Goal: Task Accomplishment & Management: Use online tool/utility

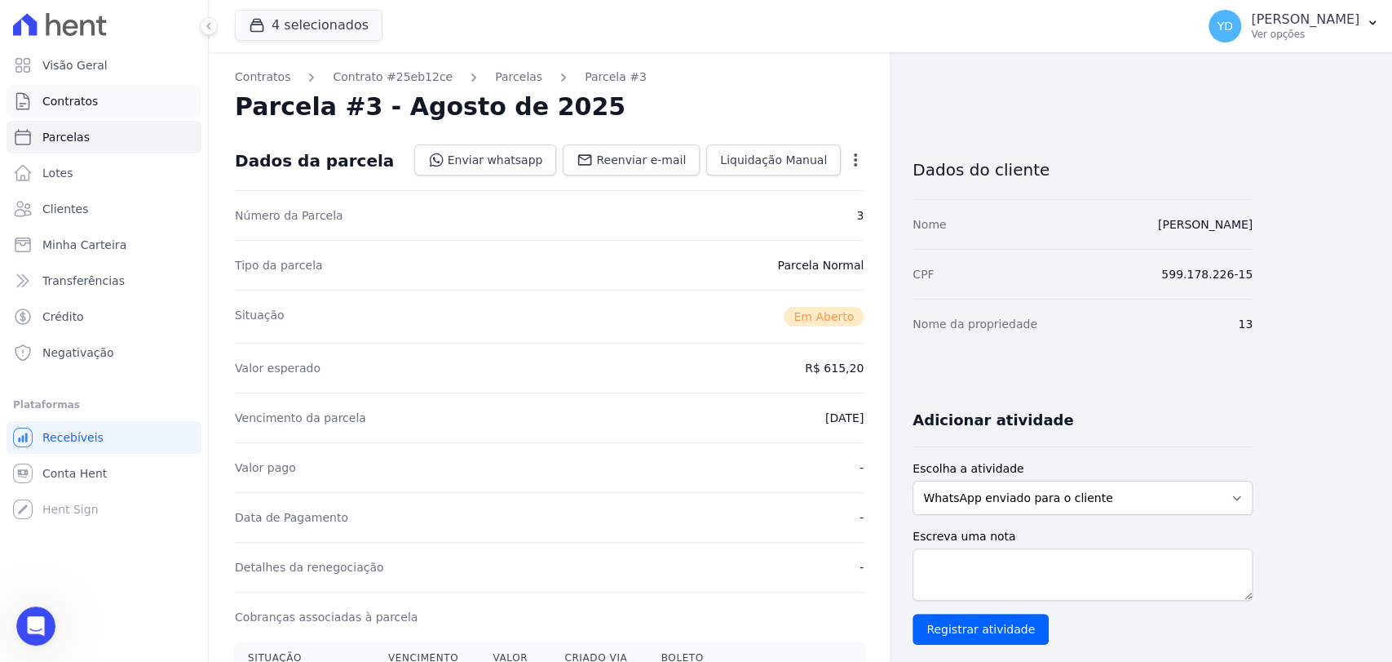
scroll to position [272, 0]
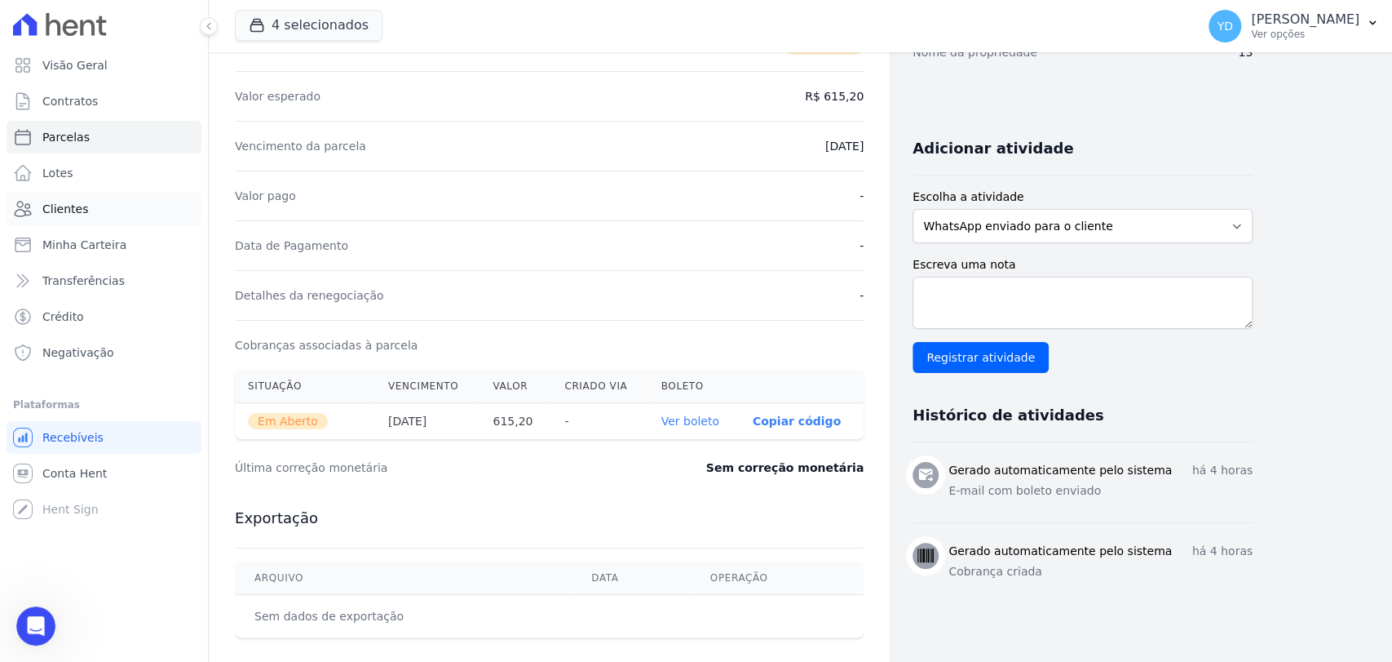
click at [131, 203] on link "Clientes" at bounding box center [104, 209] width 195 height 33
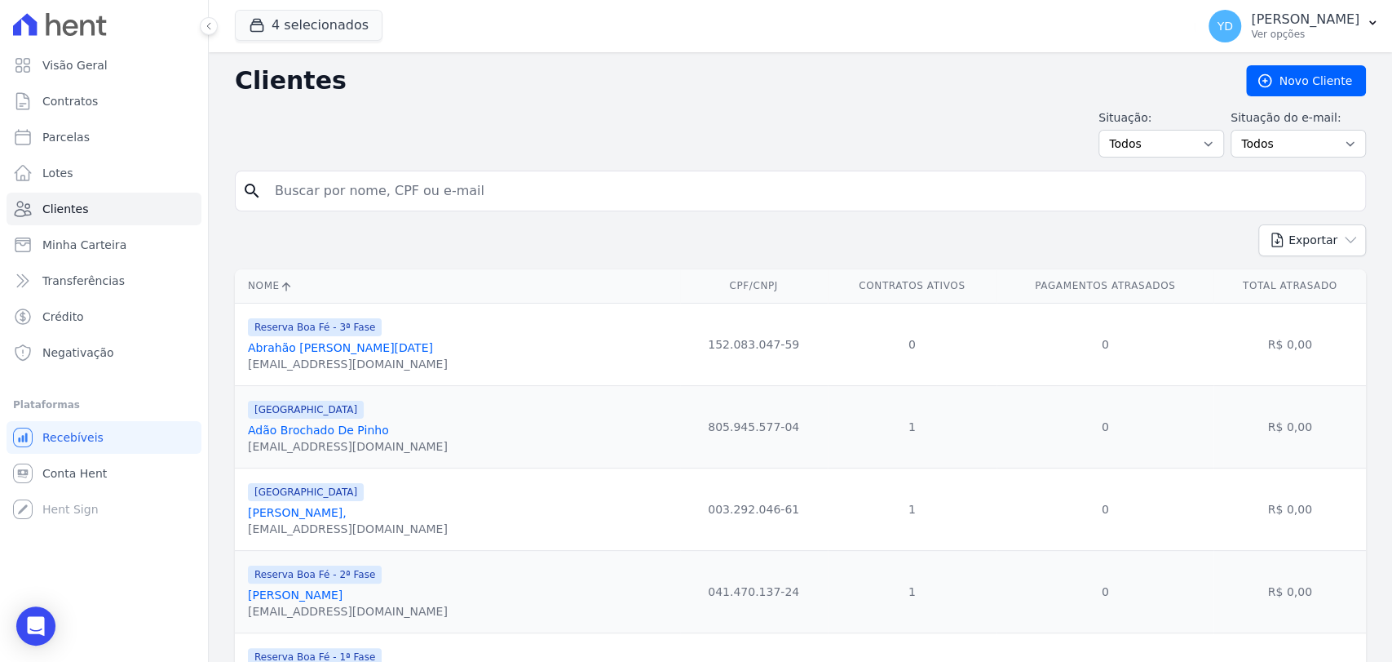
click at [365, 184] on input "search" at bounding box center [812, 191] width 1094 height 33
type input "joselaine"
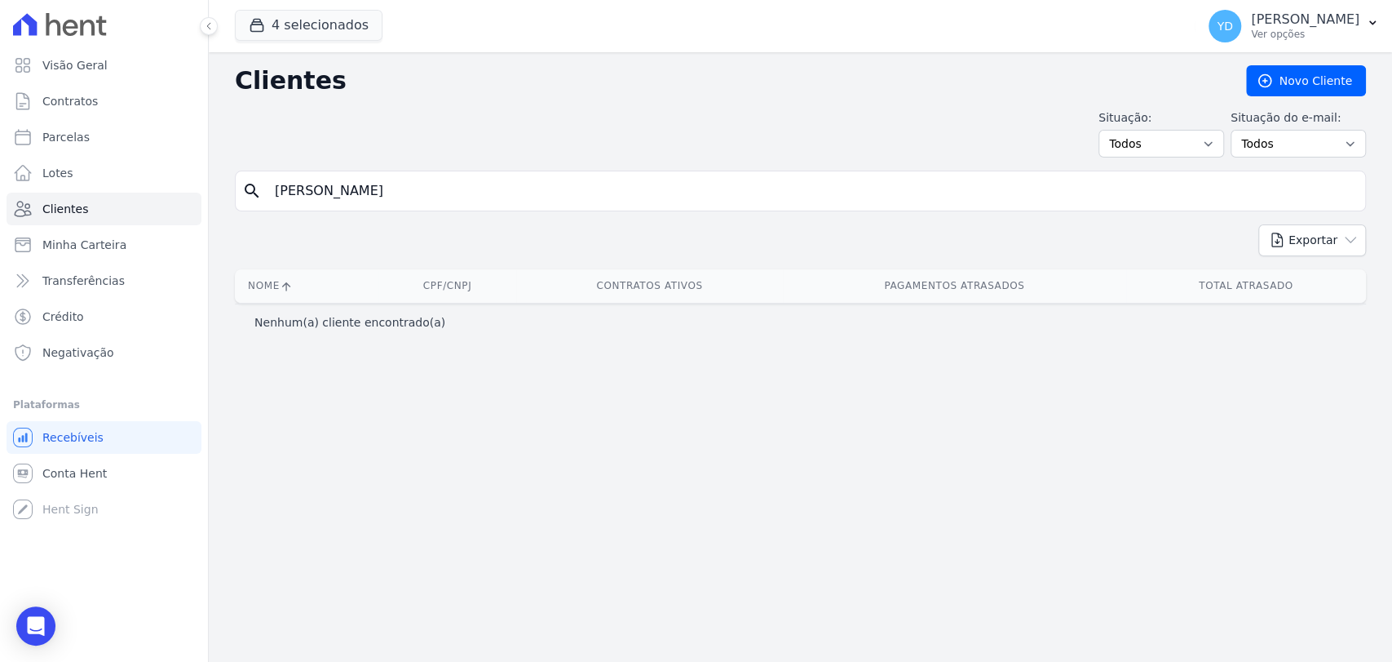
click at [347, 184] on input "joselaine" at bounding box center [812, 191] width 1094 height 33
click at [302, 15] on button "4 selecionados" at bounding box center [309, 25] width 148 height 31
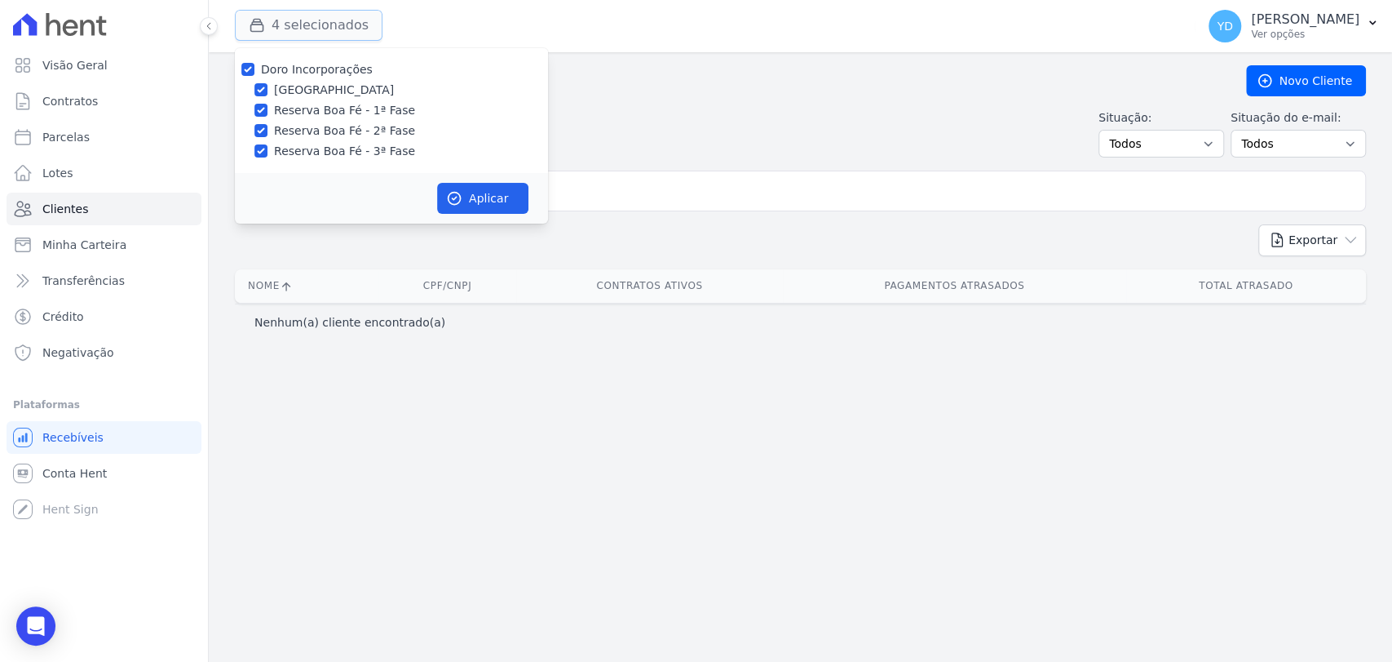
click at [303, 26] on button "4 selecionados" at bounding box center [309, 25] width 148 height 31
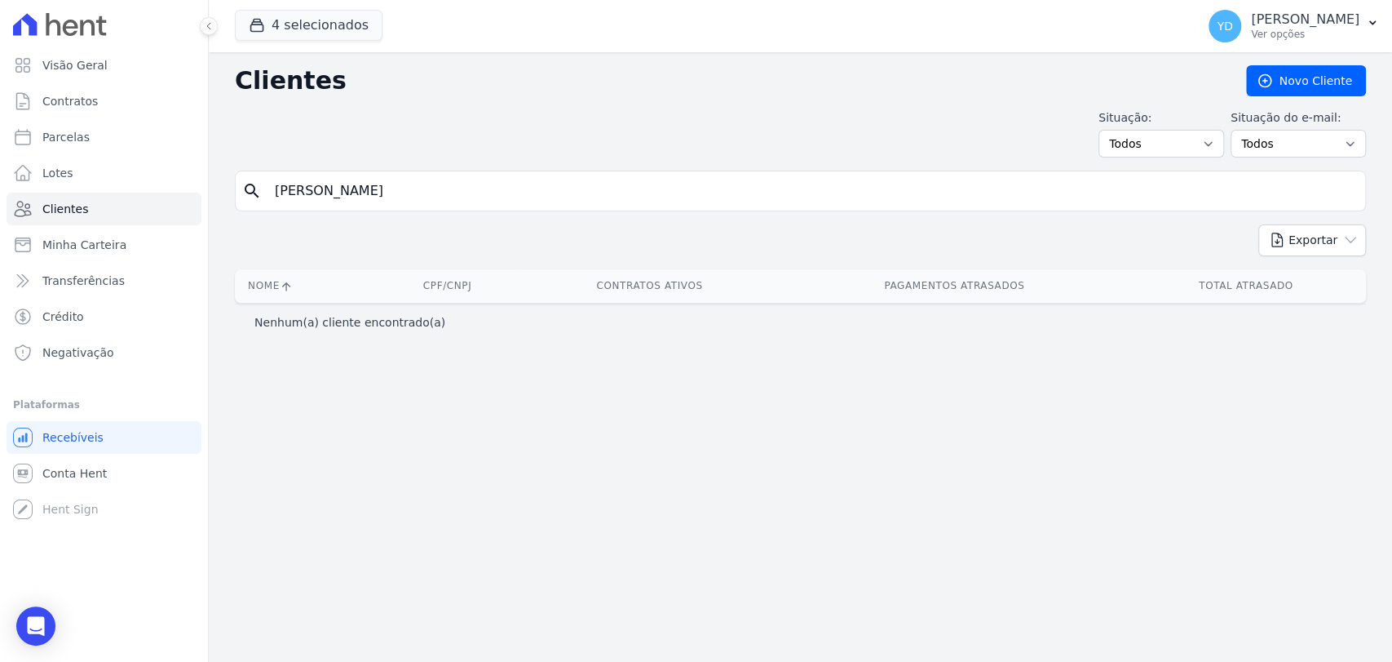
click at [335, 193] on input "joselaine" at bounding box center [812, 191] width 1094 height 33
click at [470, 181] on input "joselaine" at bounding box center [812, 191] width 1094 height 33
type input "cordeiro"
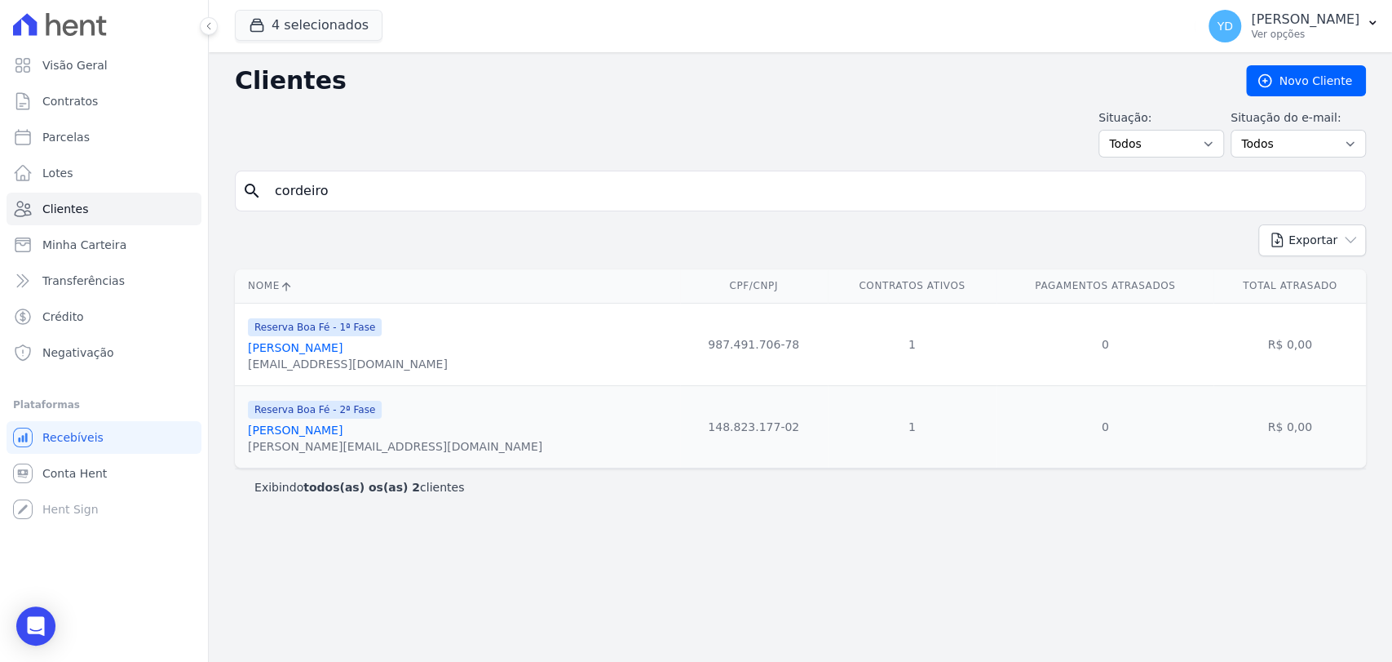
click at [377, 193] on input "cordeiro" at bounding box center [812, 191] width 1094 height 33
type input "pereira"
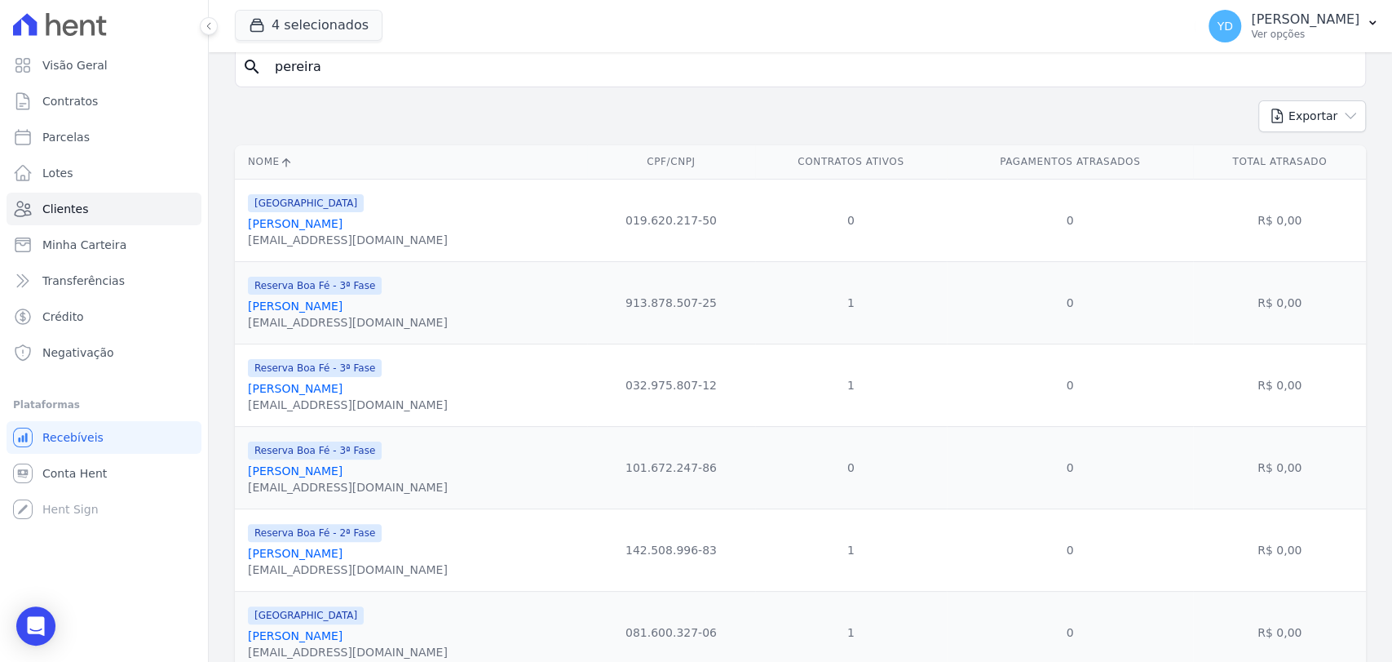
scroll to position [118, 0]
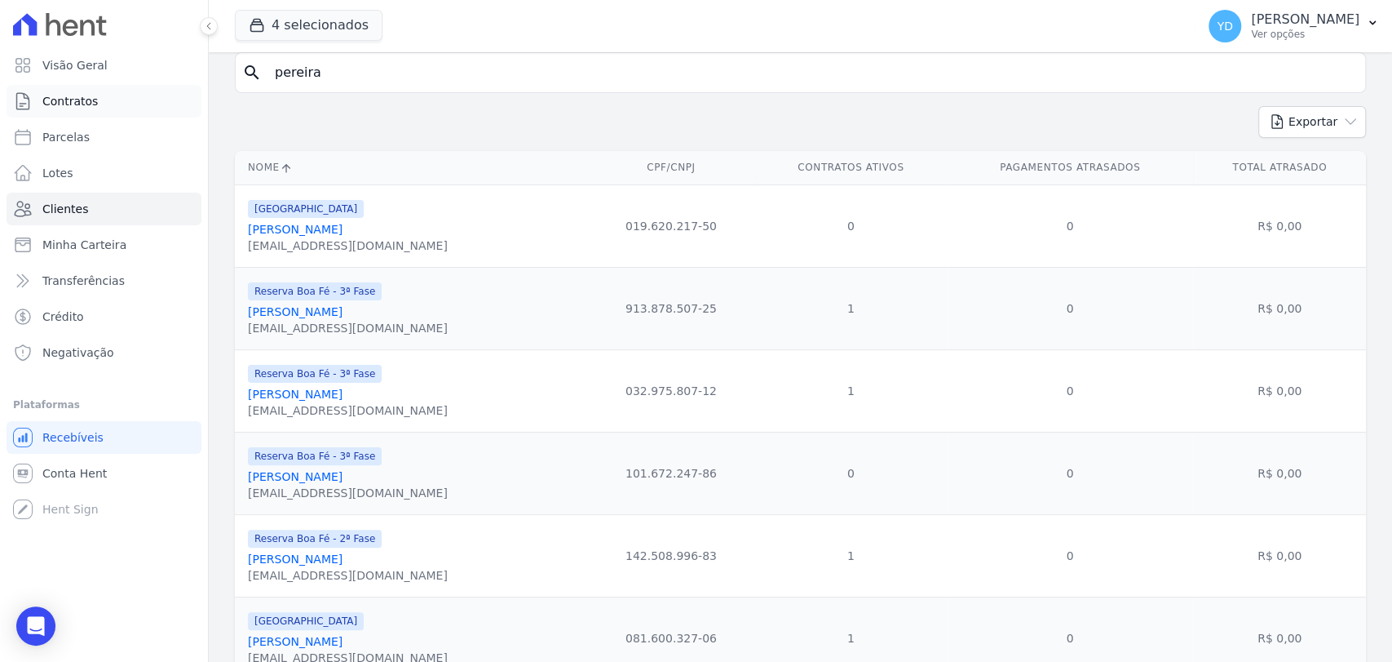
click at [144, 95] on link "Contratos" at bounding box center [104, 101] width 195 height 33
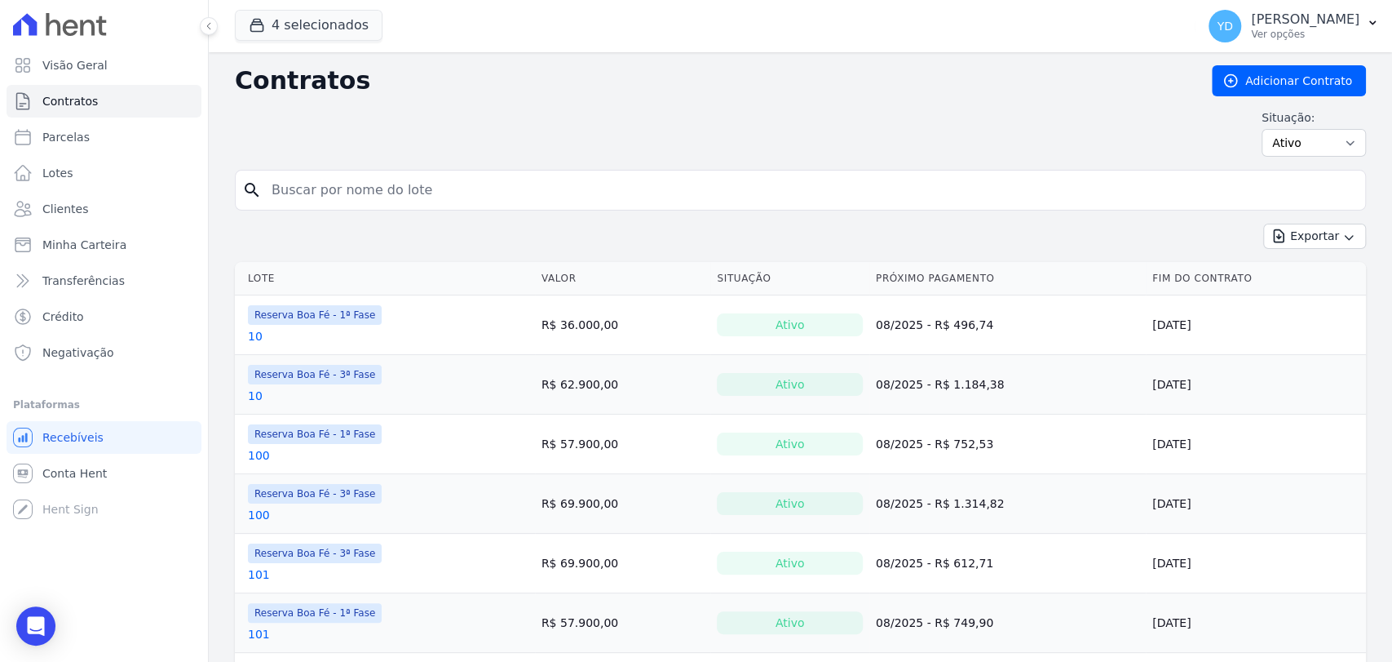
click at [342, 91] on h2 "Contratos" at bounding box center [710, 80] width 951 height 29
click at [366, 191] on input "search" at bounding box center [810, 190] width 1097 height 33
type input "45"
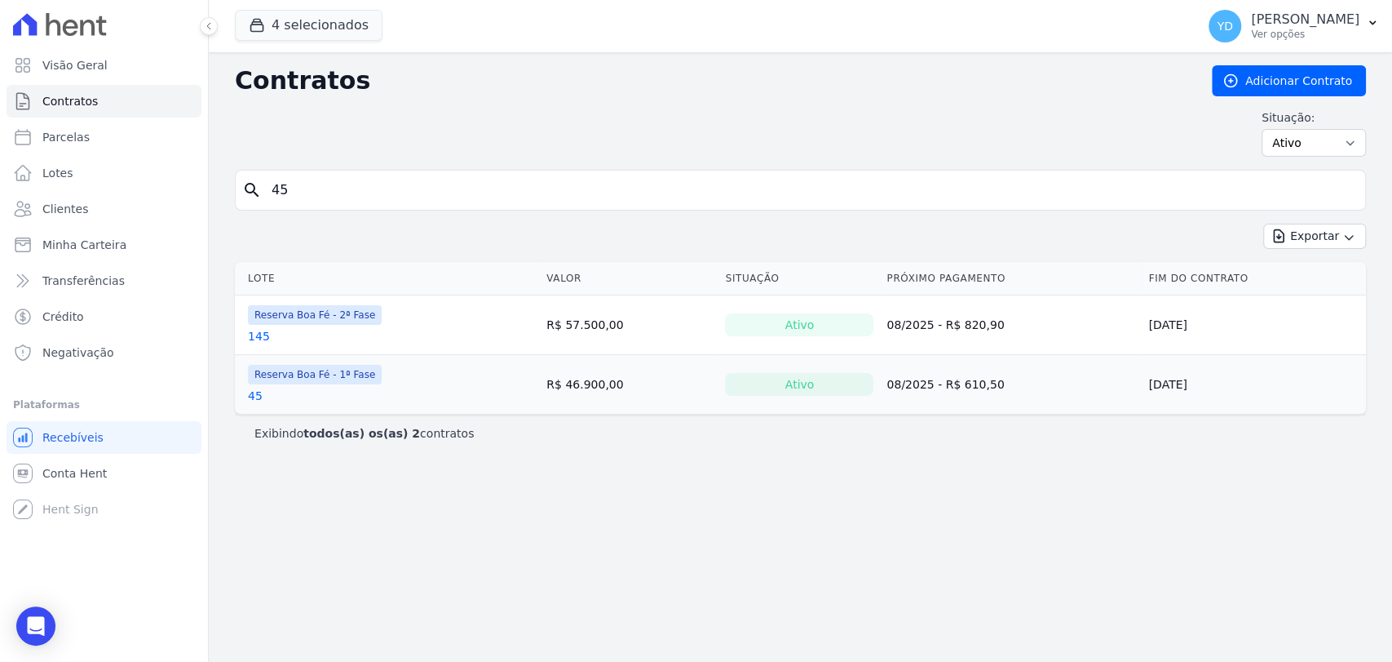
click at [340, 167] on div "Contratos Adicionar Contrato Situação: Ativo Todos Pausado Distratado Rascunho …" at bounding box center [800, 117] width 1131 height 104
click at [347, 190] on input "45" at bounding box center [810, 190] width 1097 height 33
type input "46"
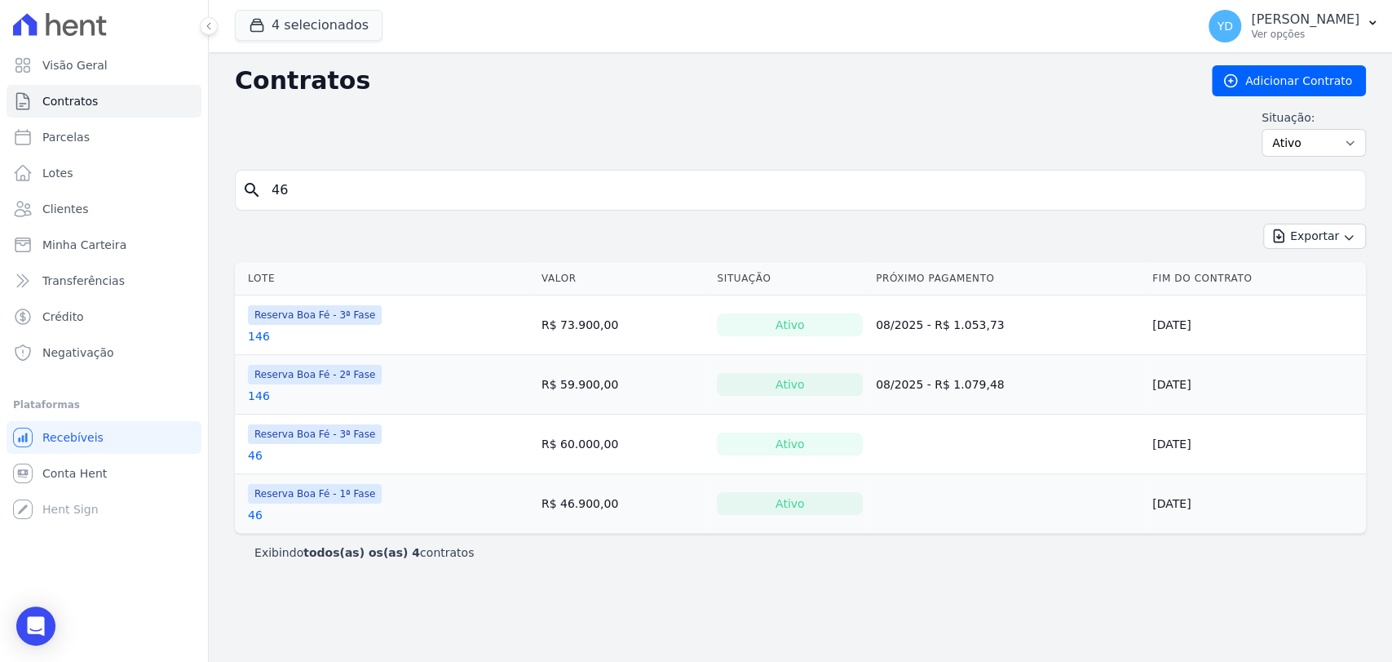
drag, startPoint x: 245, startPoint y: 512, endPoint x: 257, endPoint y: 517, distance: 13.2
click at [324, 191] on input "46" at bounding box center [810, 190] width 1097 height 33
type input "45"
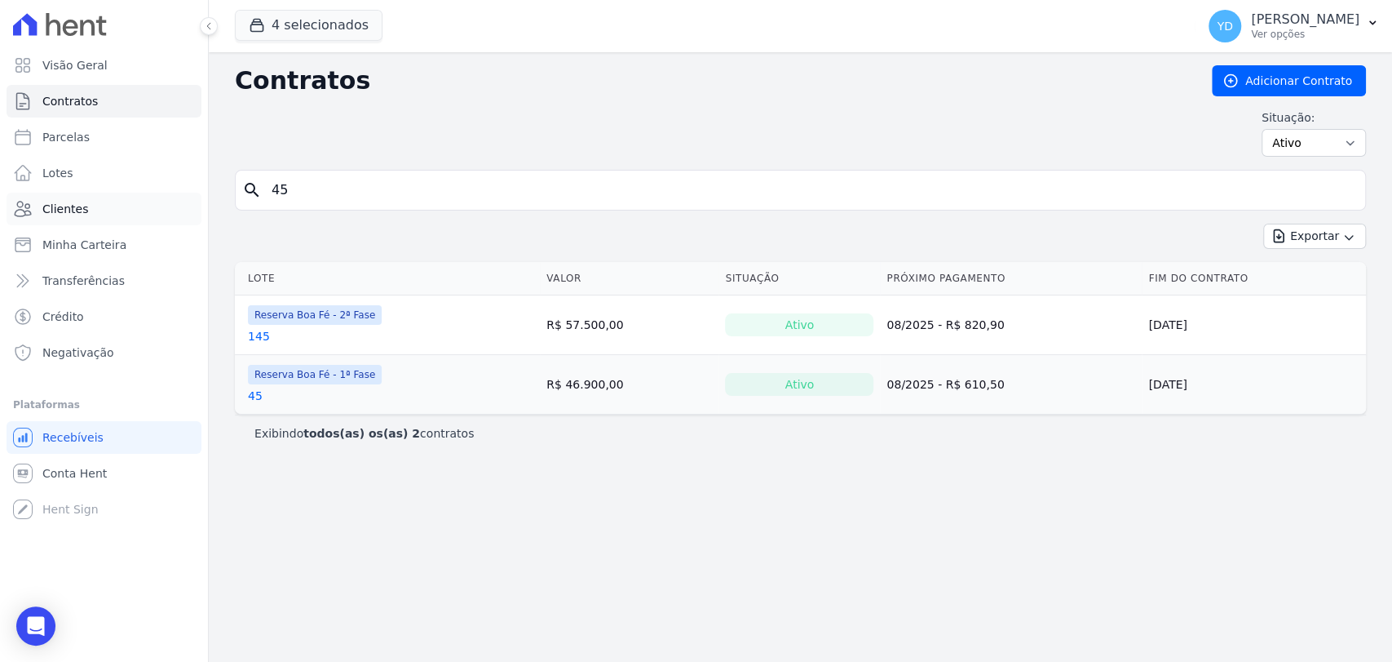
click at [153, 207] on link "Clientes" at bounding box center [104, 209] width 195 height 33
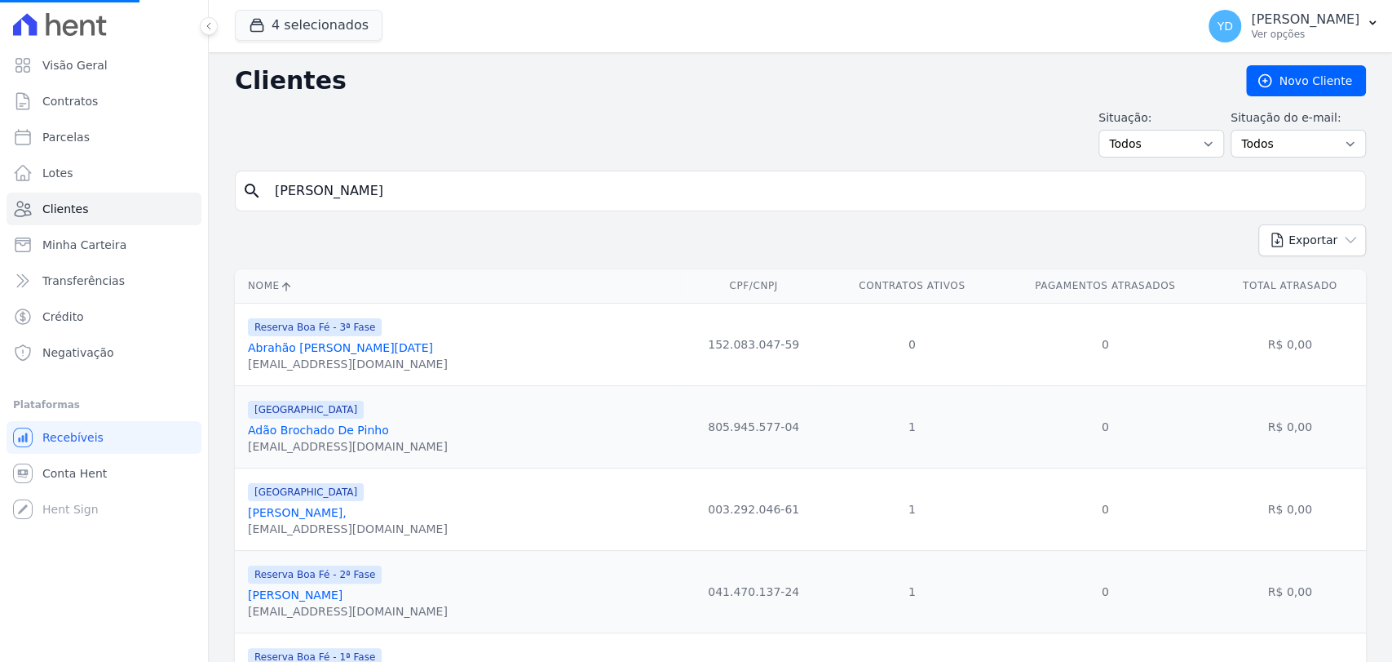
click at [283, 206] on div "search joselaine" at bounding box center [800, 190] width 1131 height 41
click at [304, 191] on input "search" at bounding box center [812, 191] width 1094 height 33
paste input "Andrei Conrado Da Silva Antônio"
type input "Andrei Conrado Da Silva Antônio"
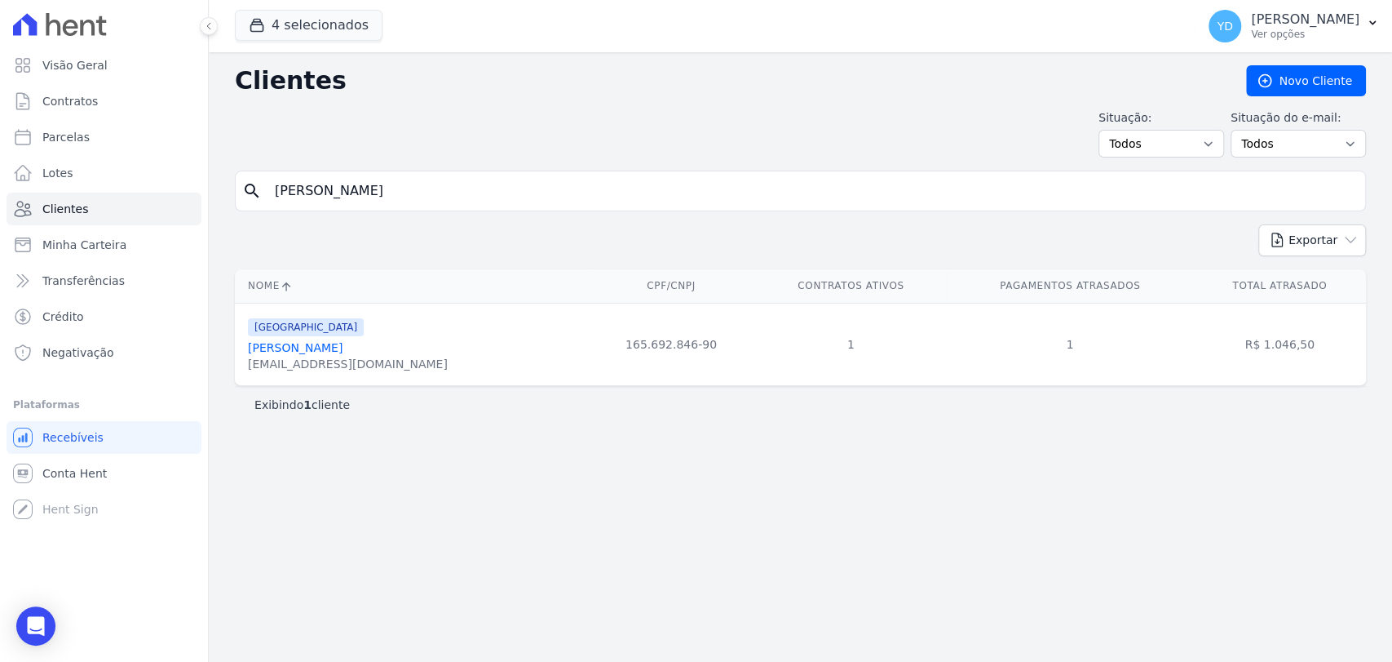
click at [343, 350] on link "Andrei Conrado Da Silva Antônio" at bounding box center [295, 347] width 95 height 13
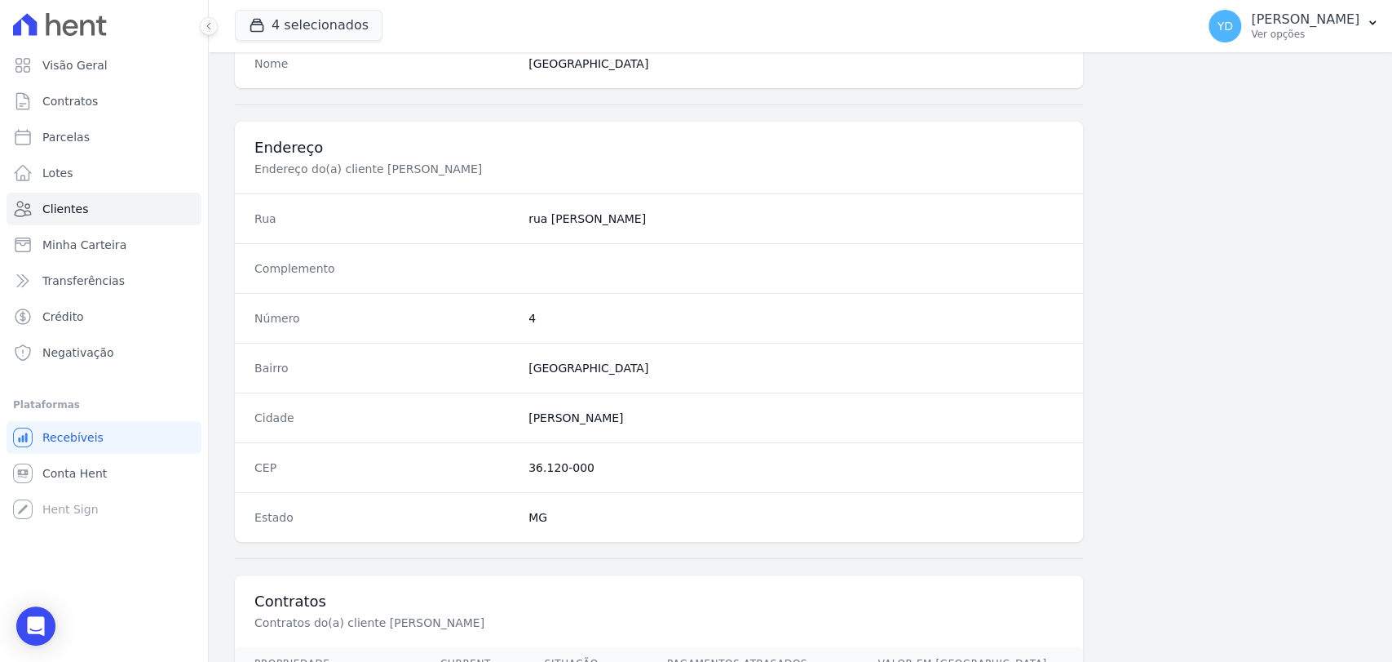
scroll to position [861, 0]
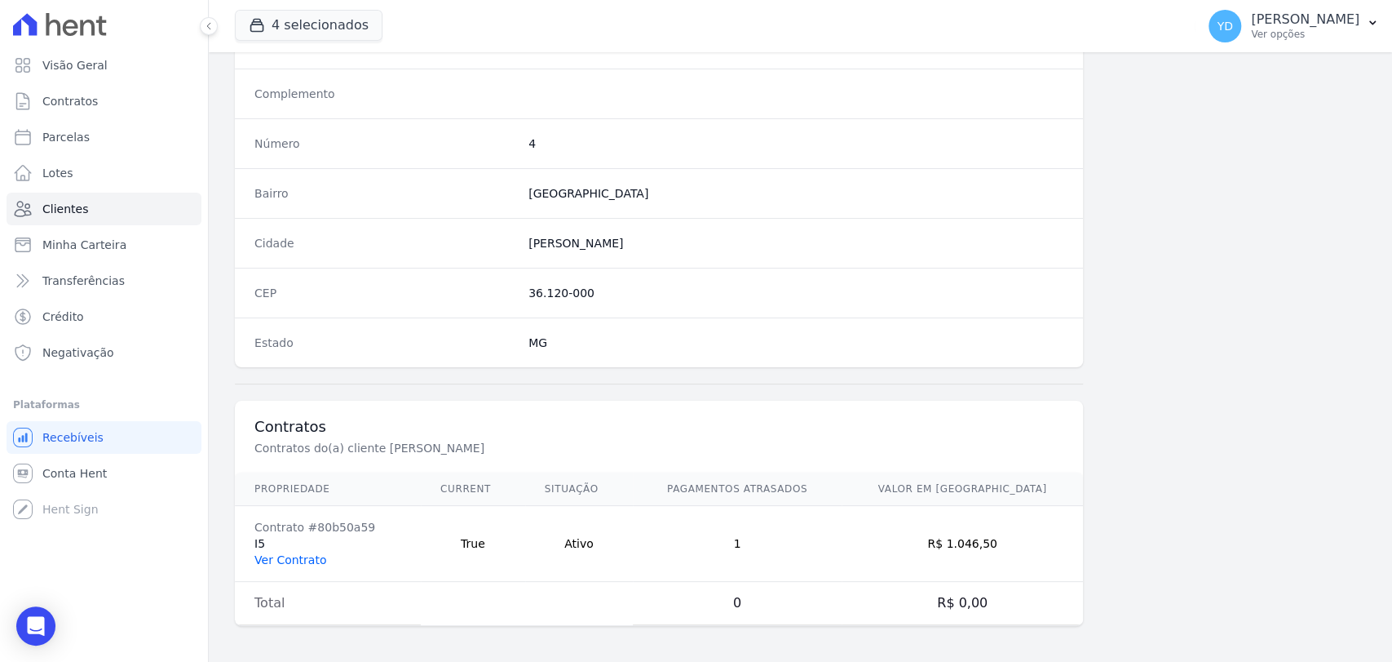
click at [268, 559] on link "Ver Contrato" at bounding box center [290, 559] width 72 height 13
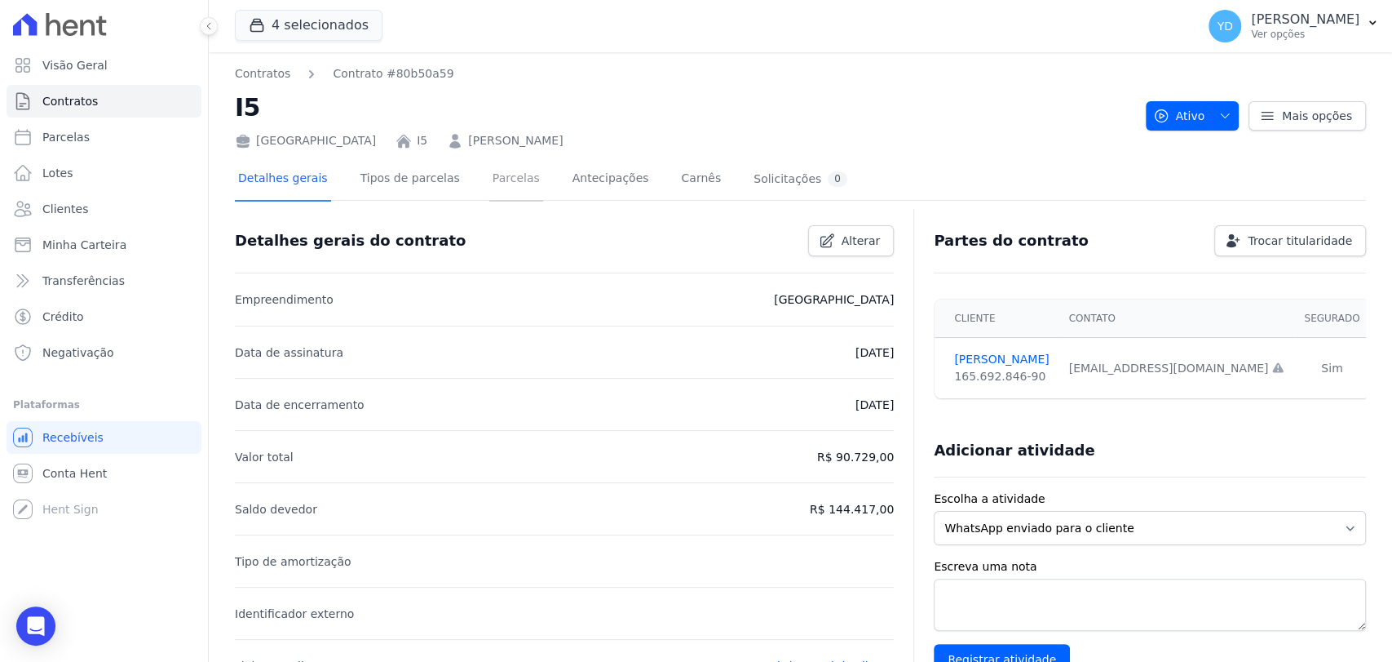
click at [498, 182] on link "Parcelas" at bounding box center [516, 179] width 54 height 43
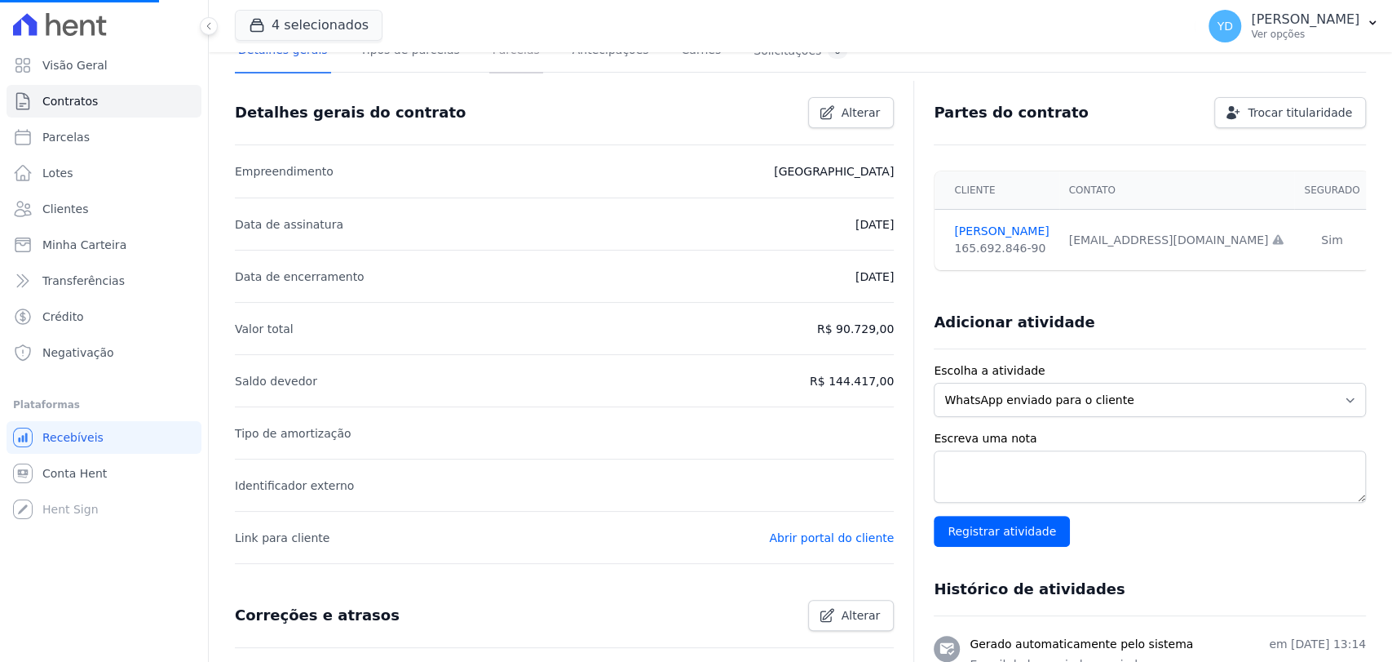
scroll to position [181, 0]
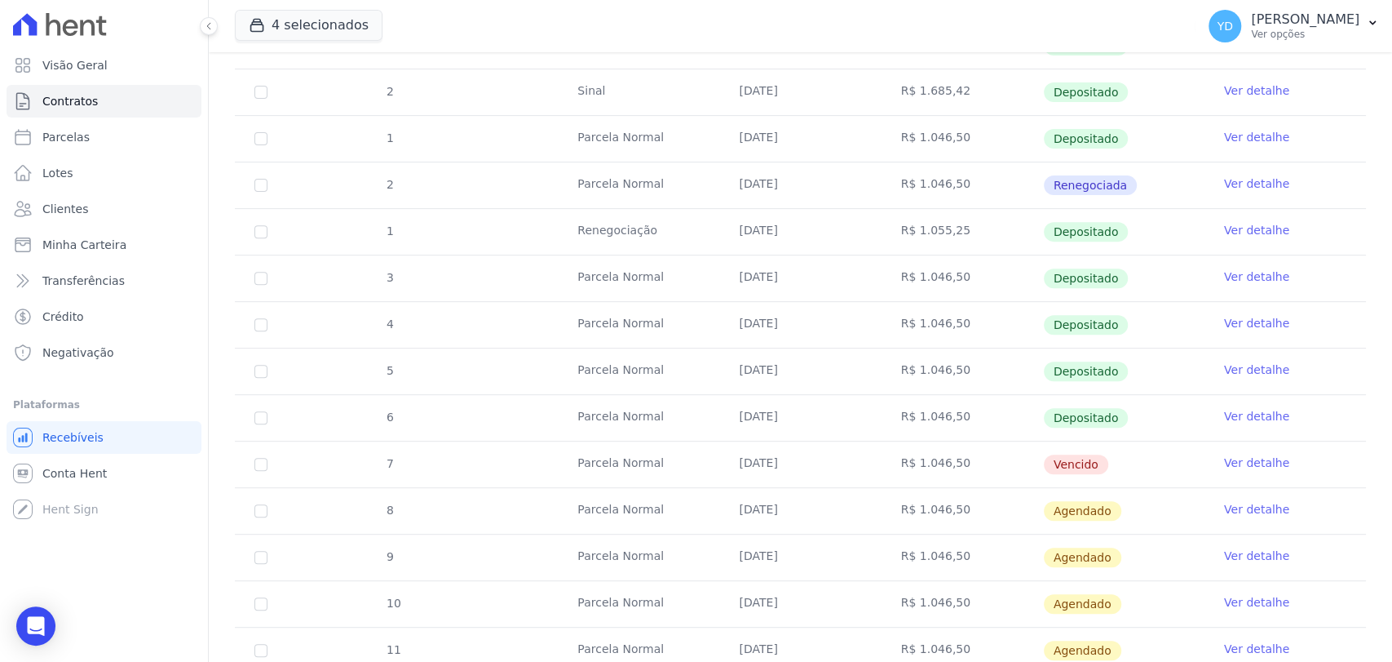
scroll to position [362, 0]
click at [1234, 465] on link "Ver detalhe" at bounding box center [1256, 460] width 65 height 16
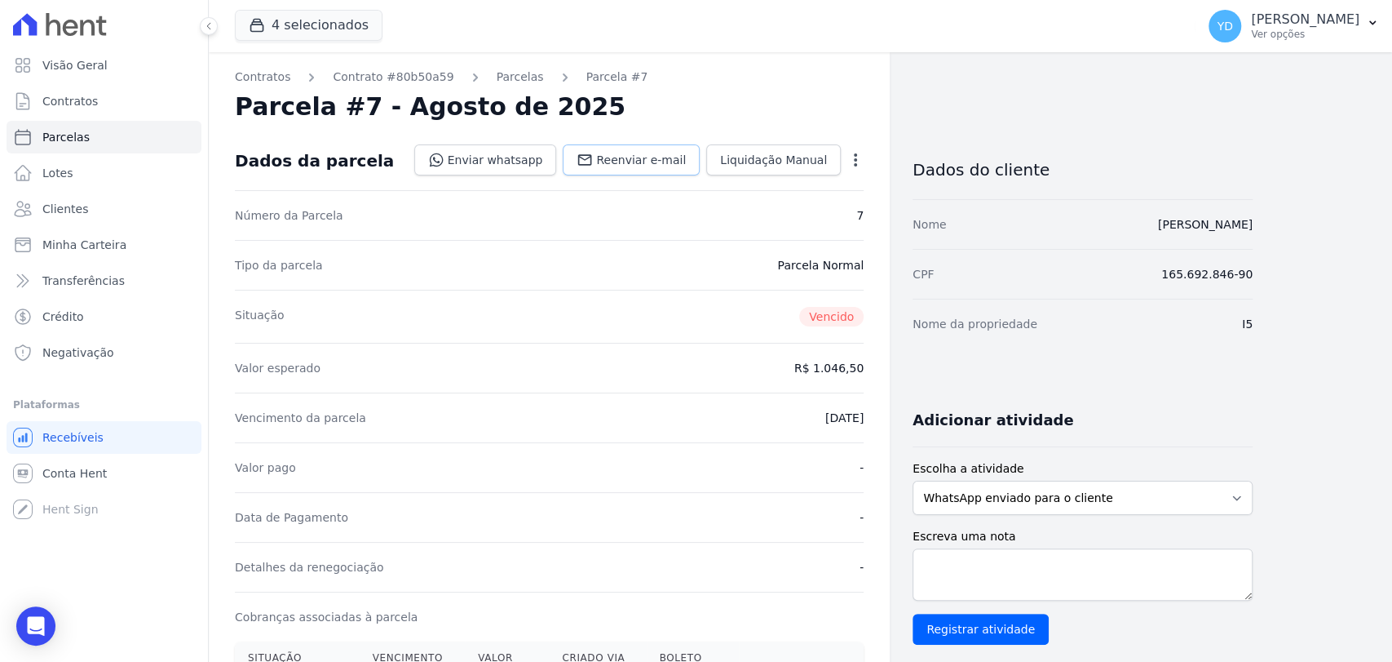
click at [599, 168] on link "Reenviar e-mail" at bounding box center [631, 159] width 137 height 31
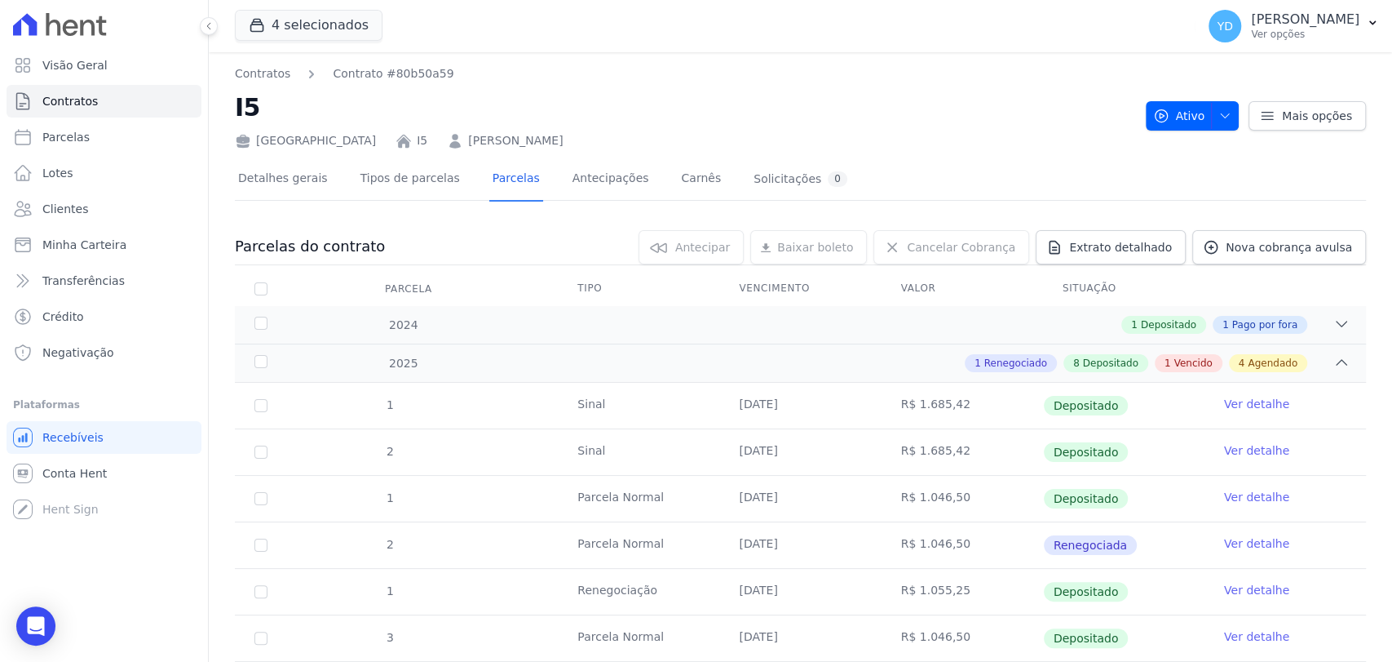
click at [464, 100] on h2 "I5" at bounding box center [684, 107] width 898 height 37
click at [449, 80] on nav "Contratos Contrato #80b50a59" at bounding box center [684, 73] width 898 height 17
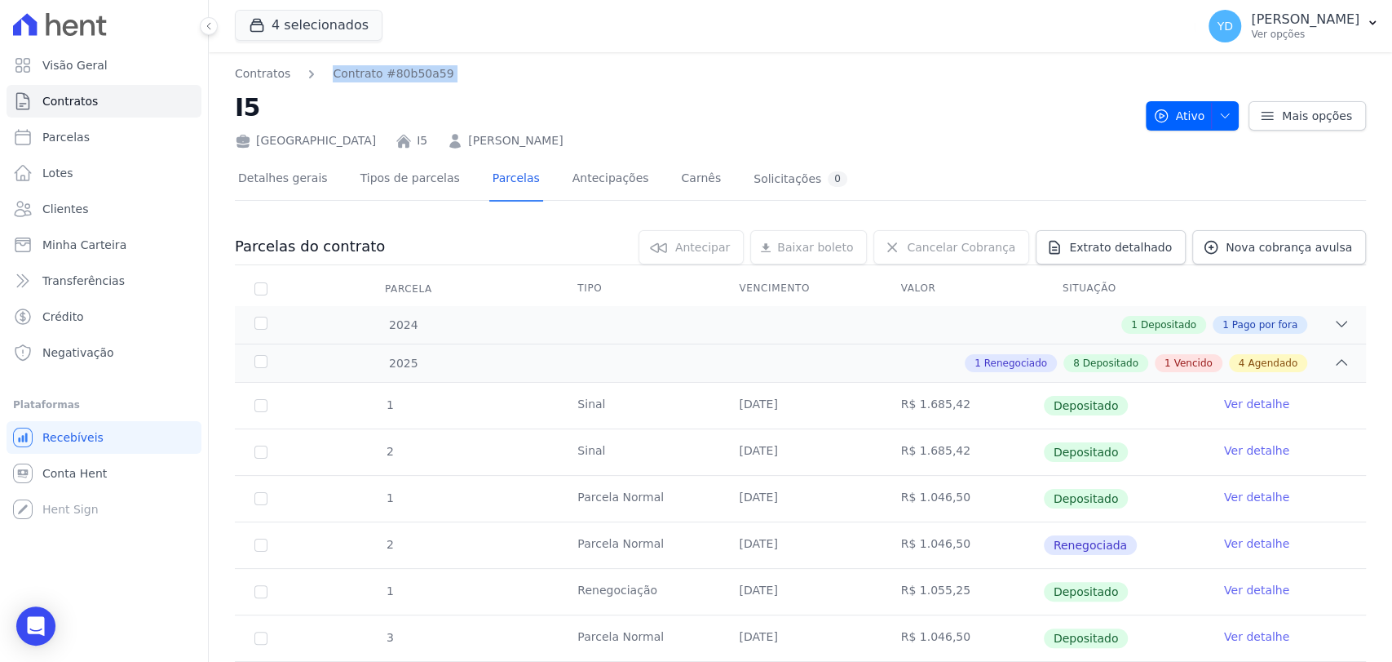
click at [449, 80] on nav "Contratos Contrato #80b50a59" at bounding box center [684, 73] width 898 height 17
click at [447, 80] on nav "Contratos Contrato #80b50a59" at bounding box center [684, 73] width 898 height 17
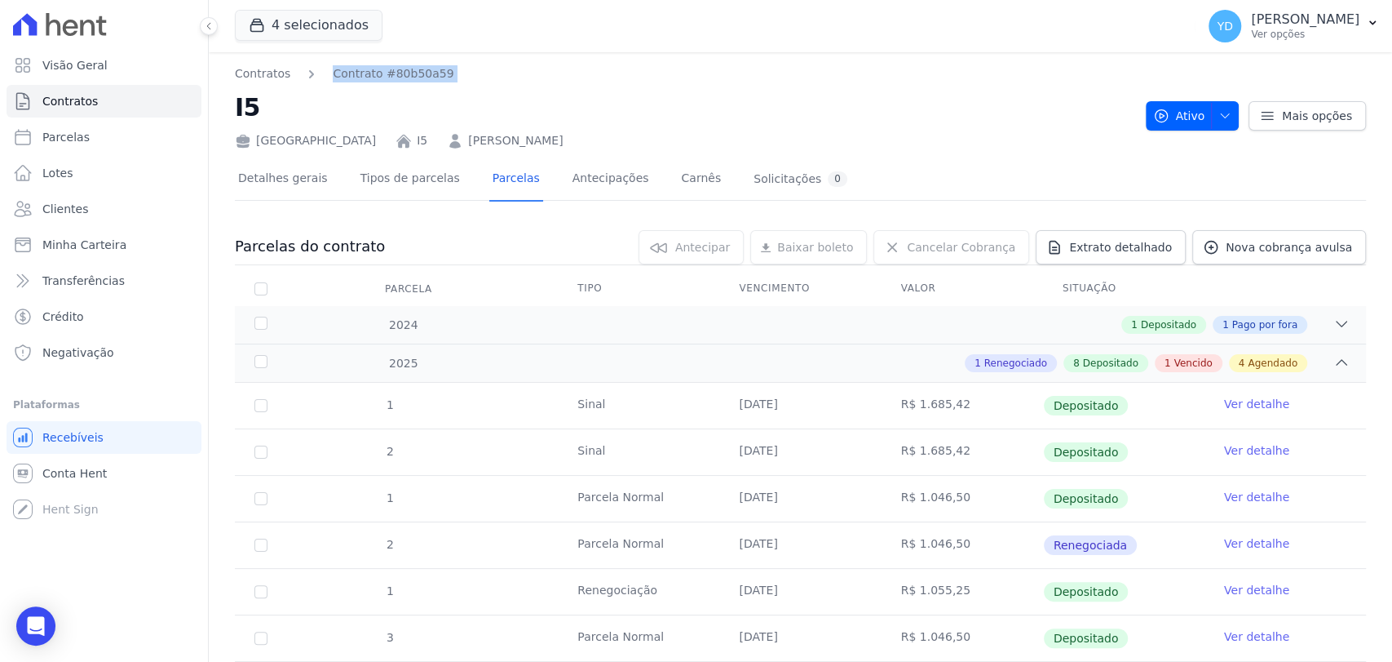
click at [447, 80] on nav "Contratos Contrato #80b50a59" at bounding box center [684, 73] width 898 height 17
click at [466, 100] on h2 "I5" at bounding box center [684, 107] width 898 height 37
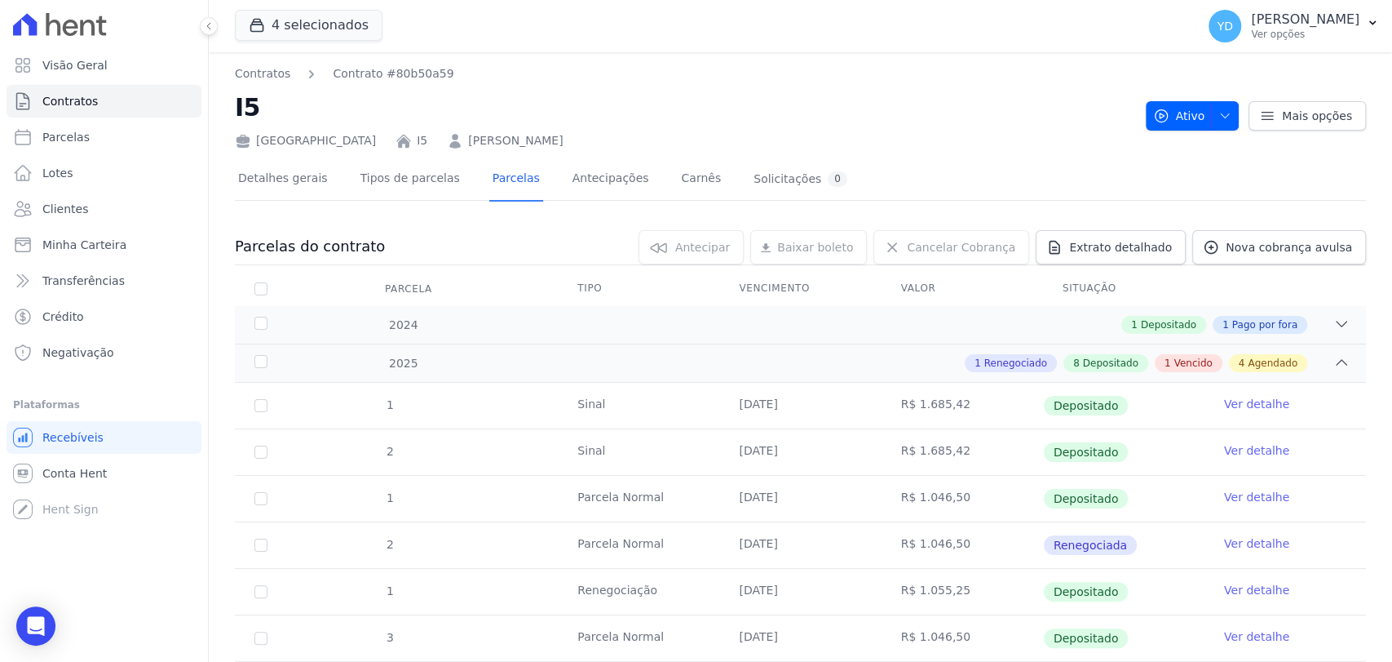
click at [330, 106] on h2 "I5" at bounding box center [684, 107] width 898 height 37
click at [149, 104] on link "Contratos" at bounding box center [104, 101] width 195 height 33
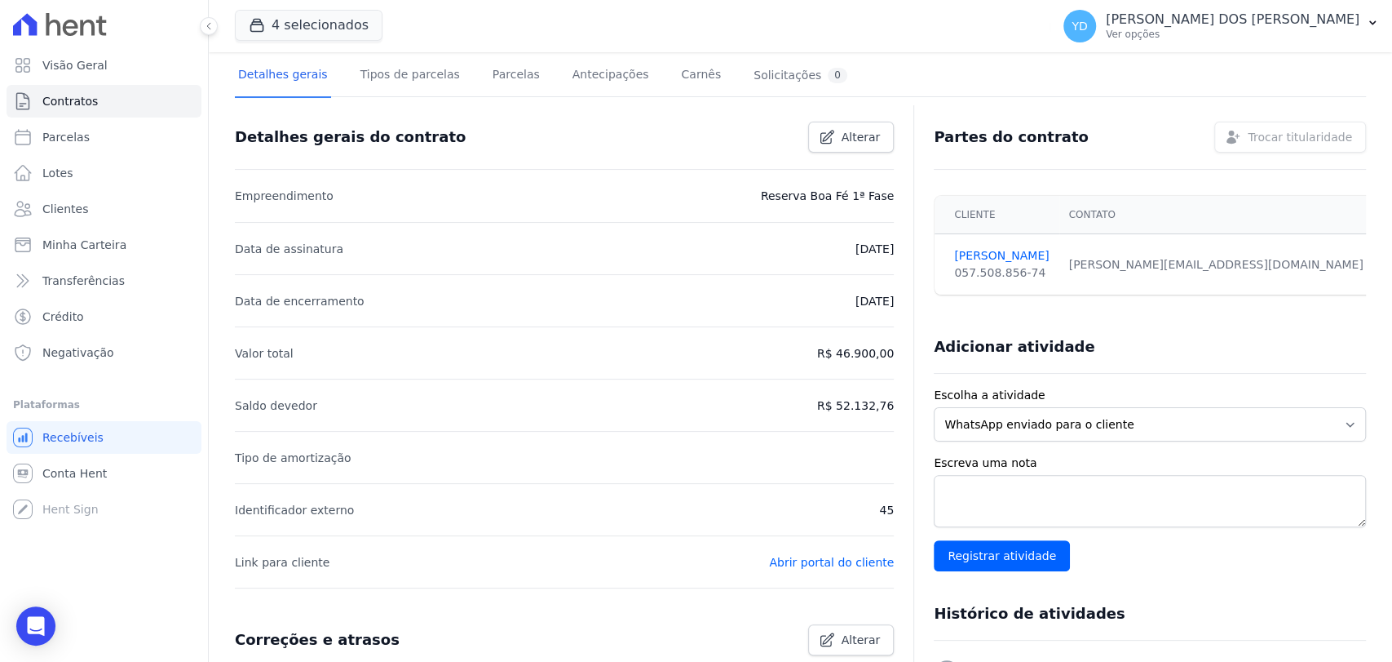
scroll to position [91, 0]
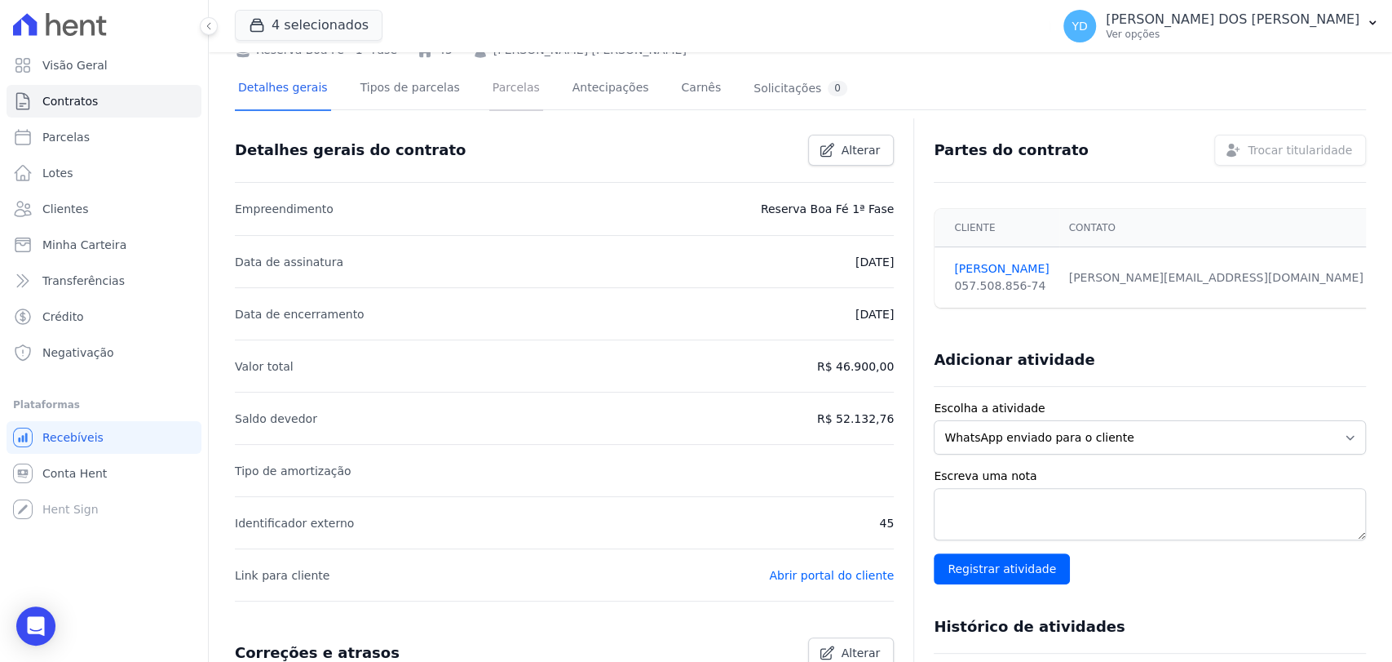
click at [495, 101] on link "Parcelas" at bounding box center [516, 89] width 54 height 43
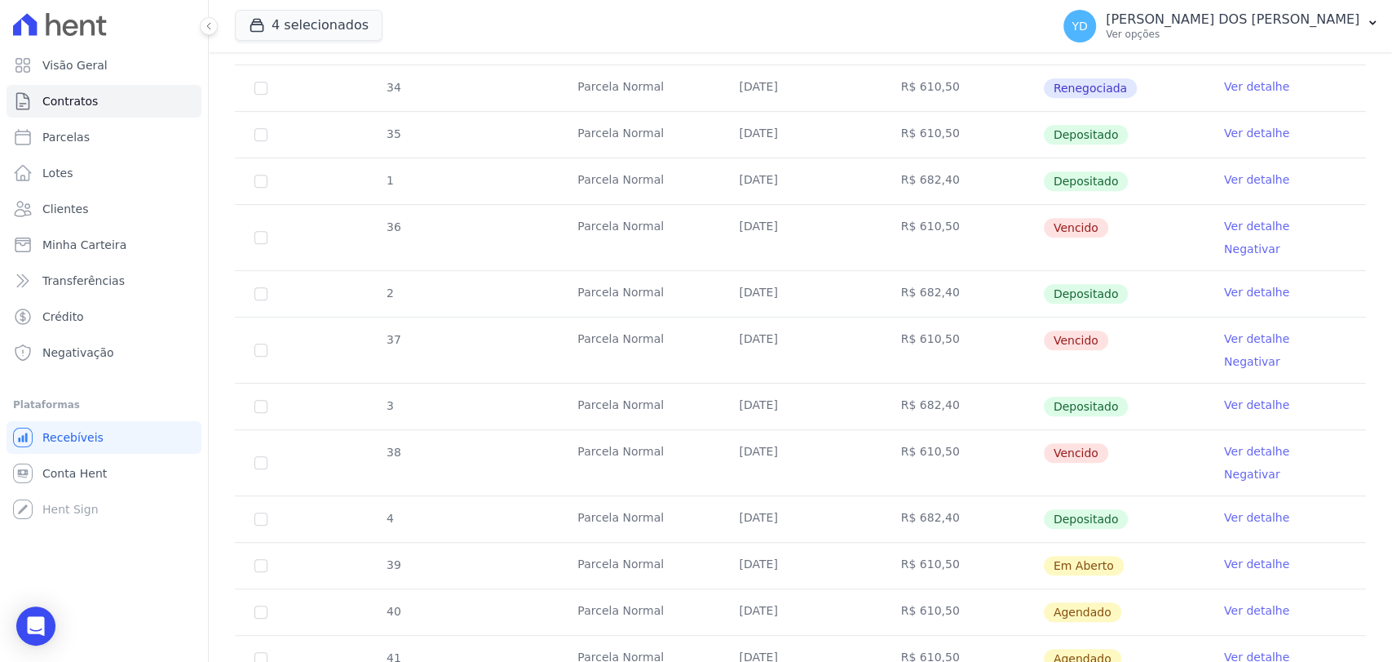
scroll to position [453, 0]
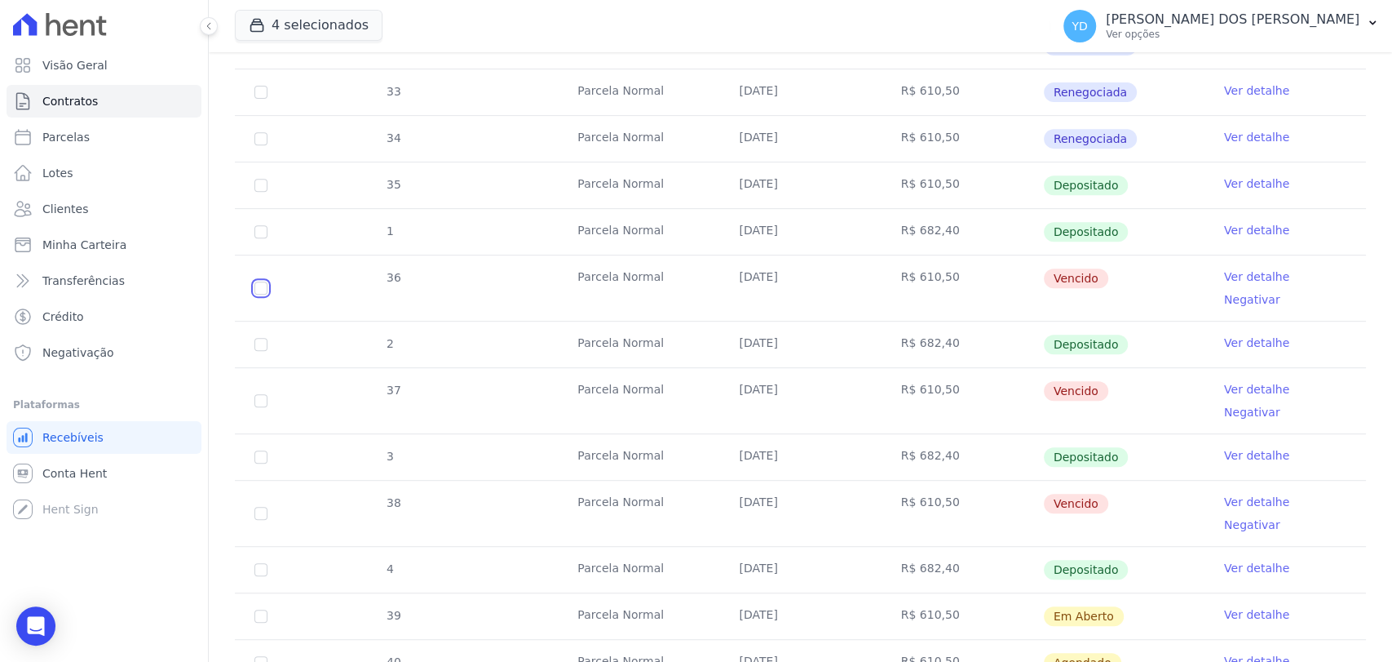
click at [261, 281] on input "checkbox" at bounding box center [260, 287] width 13 height 13
checkbox input "true"
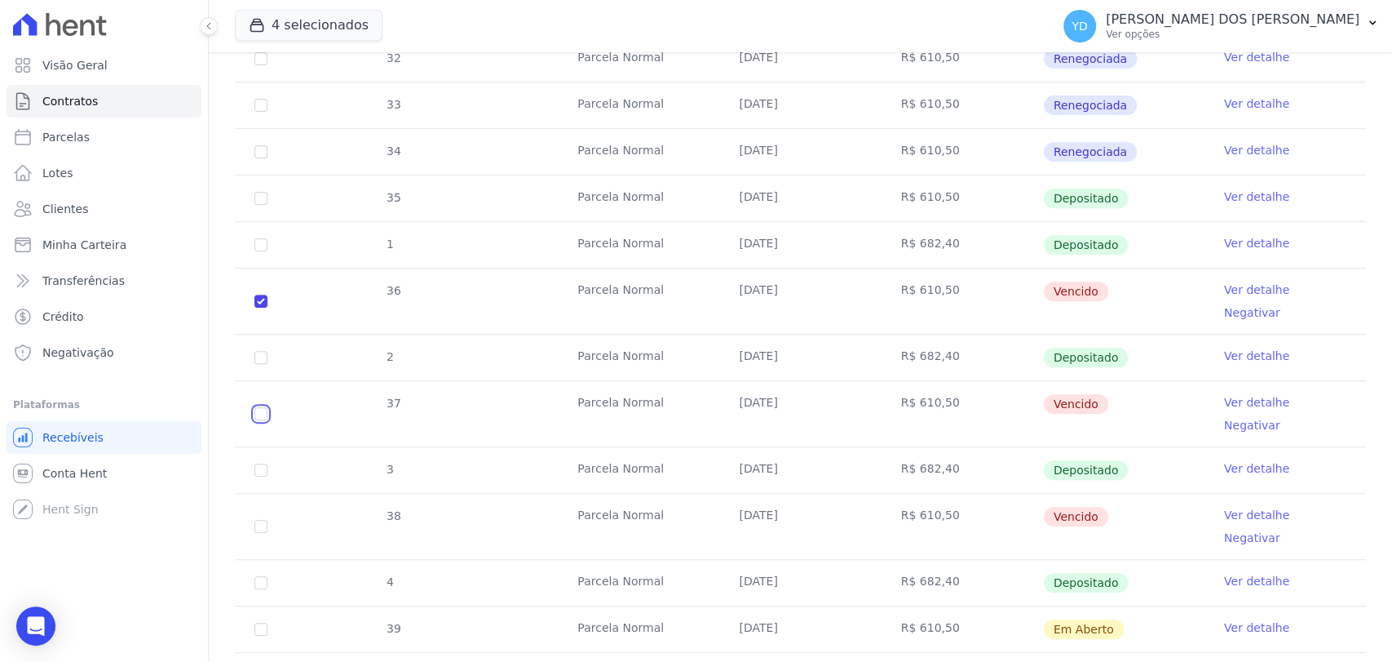
click at [263, 308] on input "checkbox" at bounding box center [260, 300] width 13 height 13
checkbox input "true"
click at [263, 308] on input "checkbox" at bounding box center [260, 300] width 13 height 13
checkbox input "true"
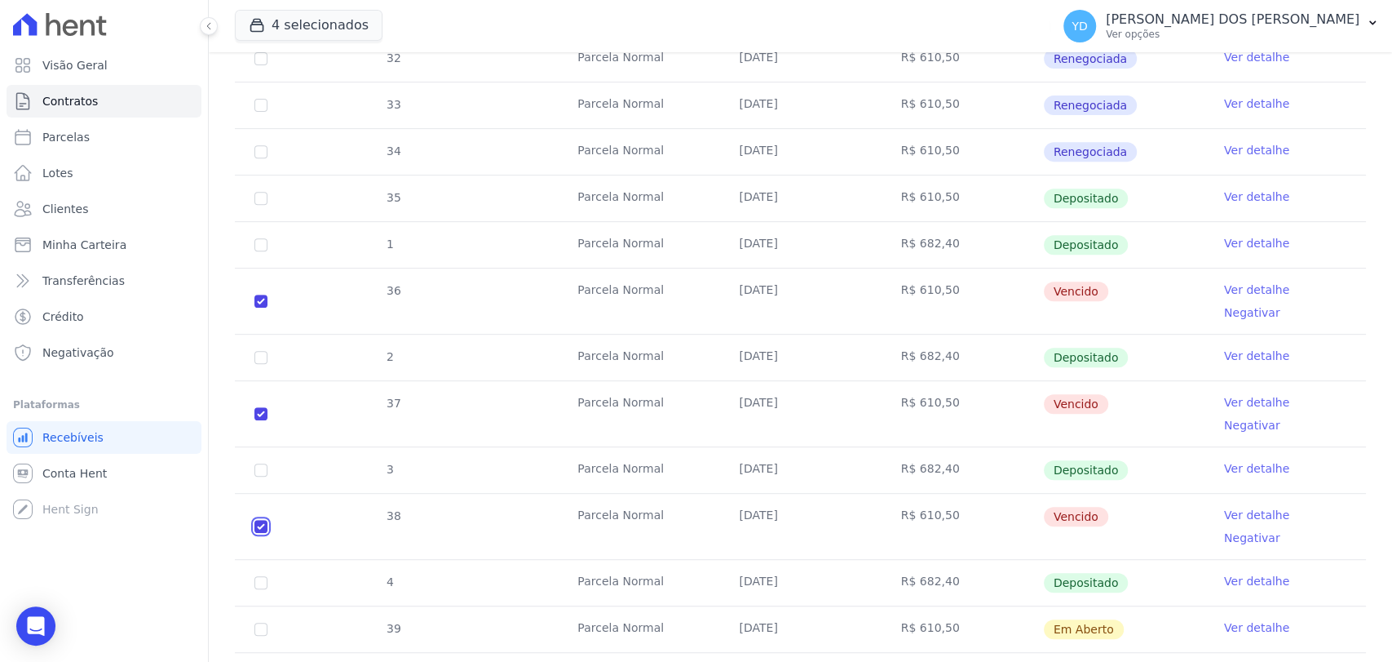
checkbox input "true"
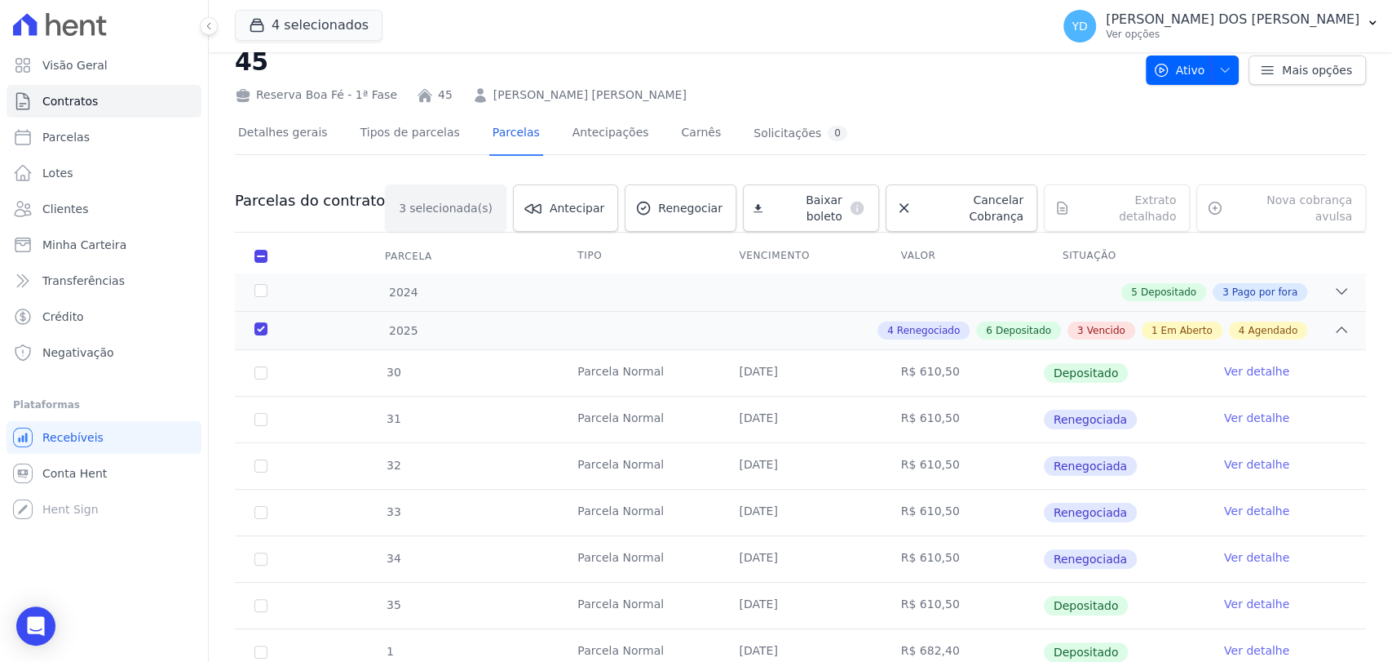
scroll to position [0, 0]
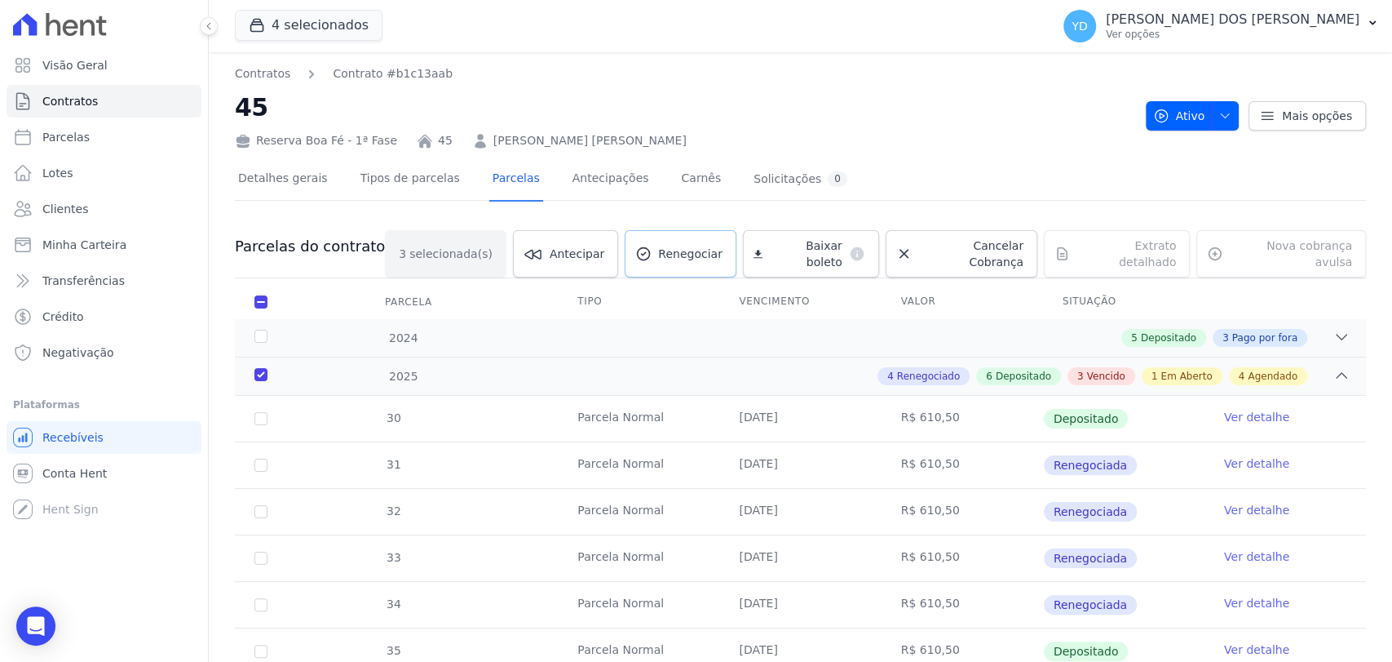
click at [692, 260] on link "Renegociar" at bounding box center [681, 253] width 112 height 47
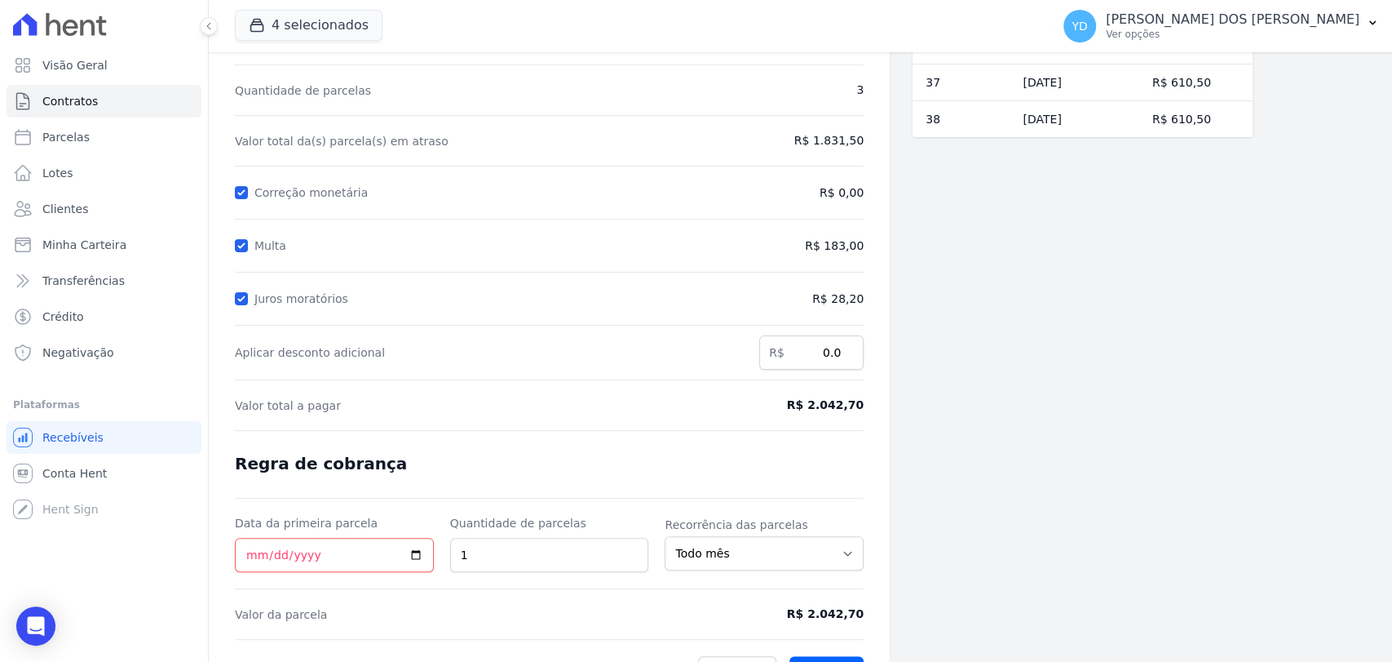
scroll to position [154, 0]
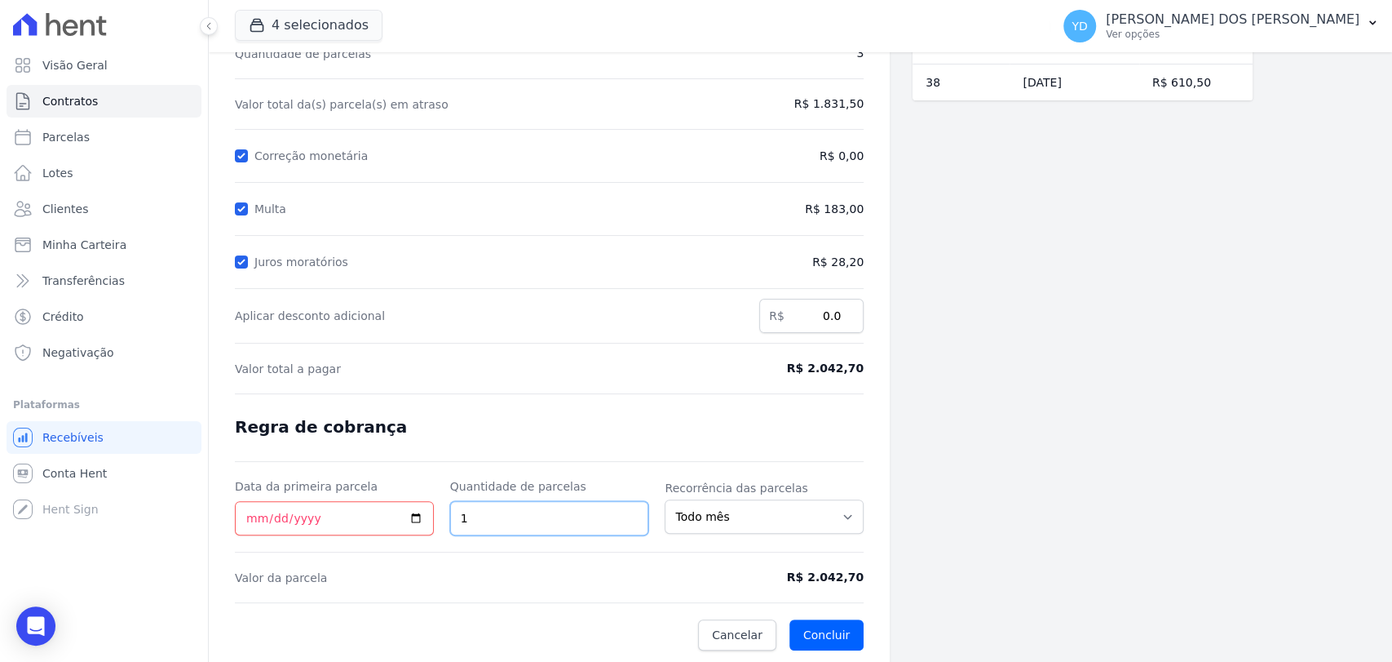
click at [520, 516] on input "1" at bounding box center [549, 518] width 199 height 34
type input "6"
click at [498, 461] on div at bounding box center [549, 461] width 629 height 1
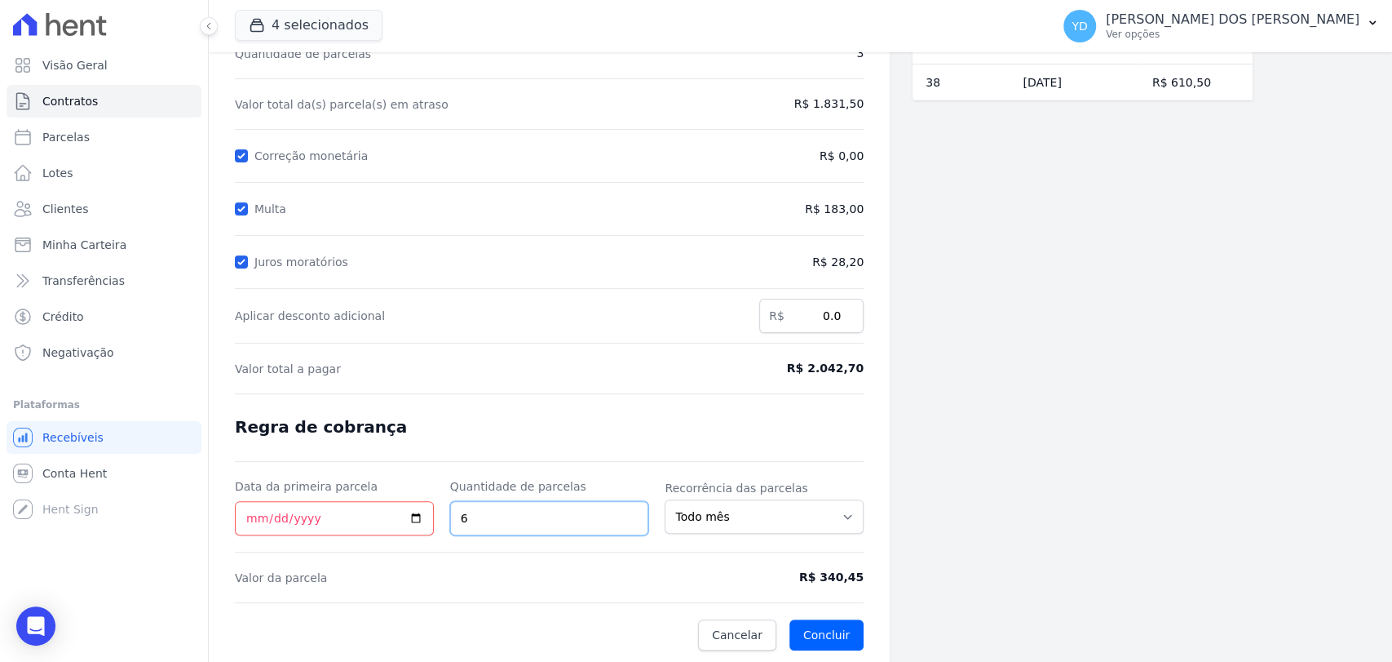
click at [508, 514] on input "6" at bounding box center [549, 518] width 199 height 34
type input "3"
click at [389, 465] on form "Cálculo da renegociação Quantidade de parcelas 3 Valor total da(s) parcela(s) e…" at bounding box center [549, 320] width 629 height 660
click at [241, 521] on input "Data da primeira parcela" at bounding box center [334, 518] width 199 height 34
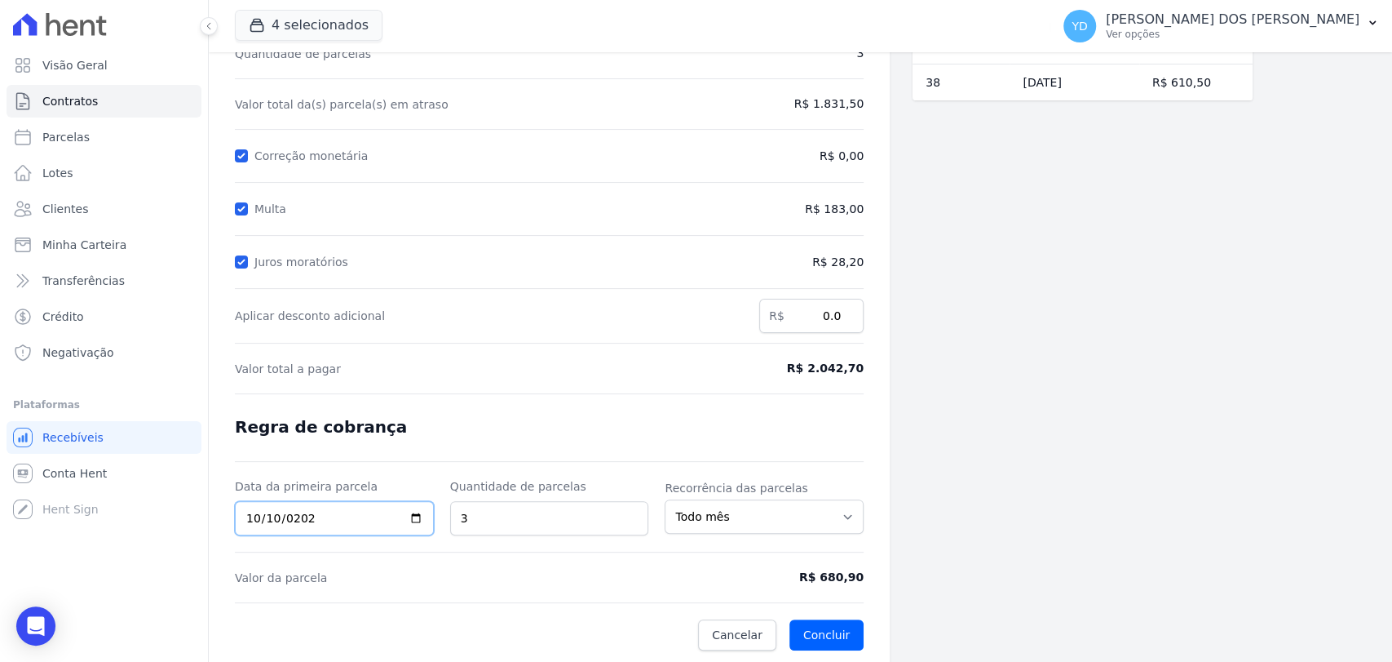
type input "2025-10-10"
click at [485, 347] on form "Cálculo da renegociação Quantidade de parcelas 3 Valor total da(s) parcela(s) e…" at bounding box center [549, 320] width 629 height 660
click at [568, 513] on input "3" at bounding box center [549, 518] width 199 height 34
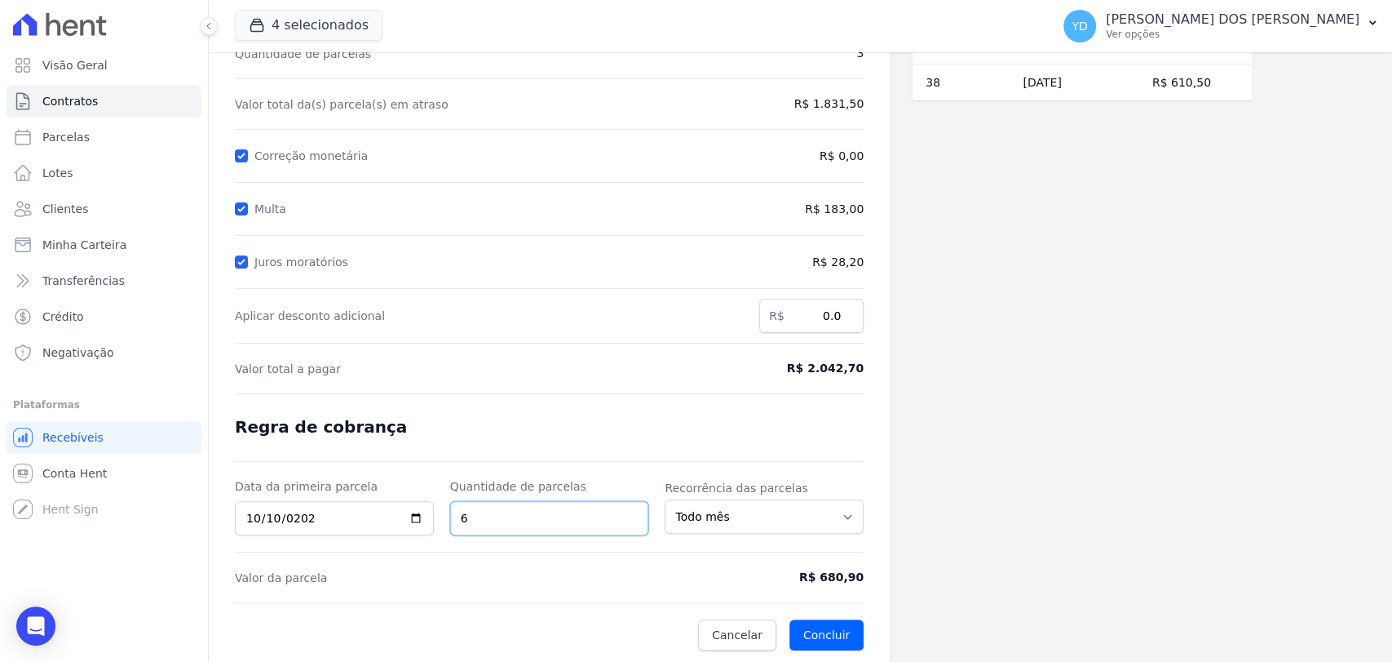
type input "6"
click at [605, 441] on form "Cálculo da renegociação Quantidade de parcelas 3 Valor total da(s) parcela(s) e…" at bounding box center [549, 320] width 629 height 660
drag, startPoint x: 809, startPoint y: 570, endPoint x: 814, endPoint y: 501, distance: 69.5
click at [883, 576] on div "Contratos Contrato #b1c13aab Renegociação de parcelas Renegociação de parcelas …" at bounding box center [549, 280] width 681 height 765
copy span "R$ 340,45"
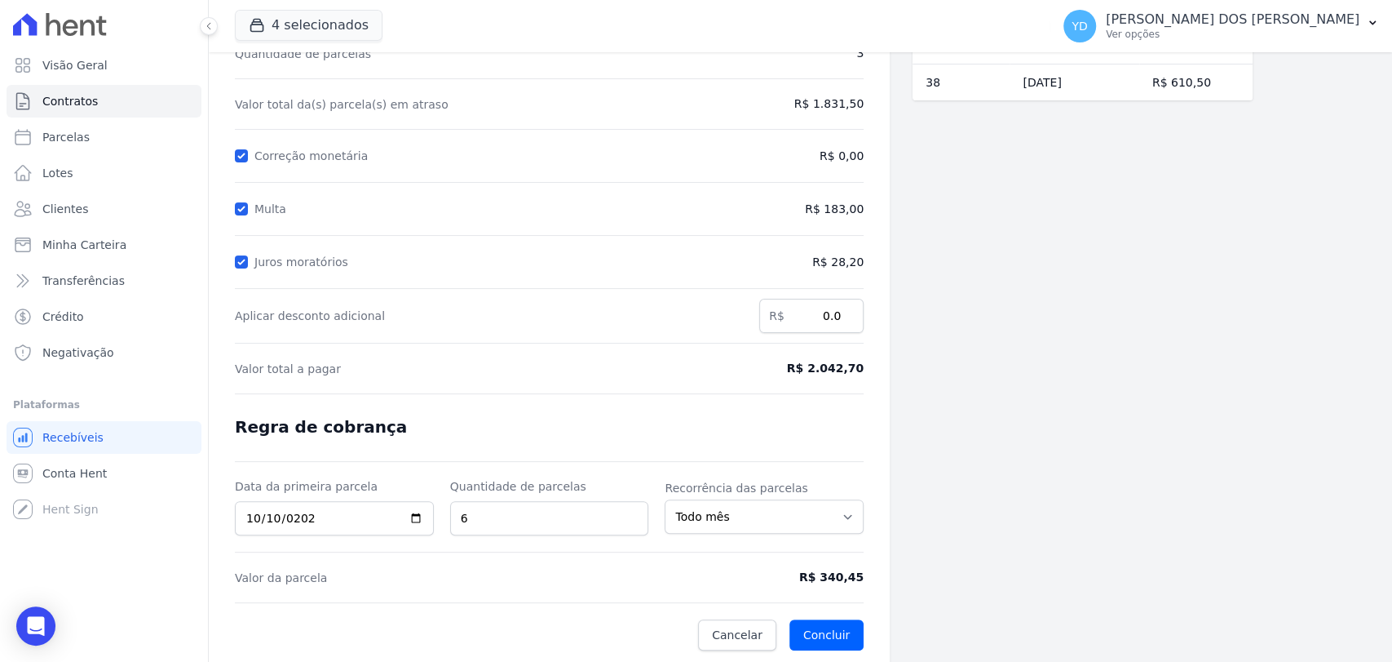
click at [666, 347] on form "Cálculo da renegociação Quantidade de parcelas 3 Valor total da(s) parcela(s) e…" at bounding box center [549, 320] width 629 height 660
click at [844, 635] on button "Concluir" at bounding box center [827, 634] width 74 height 31
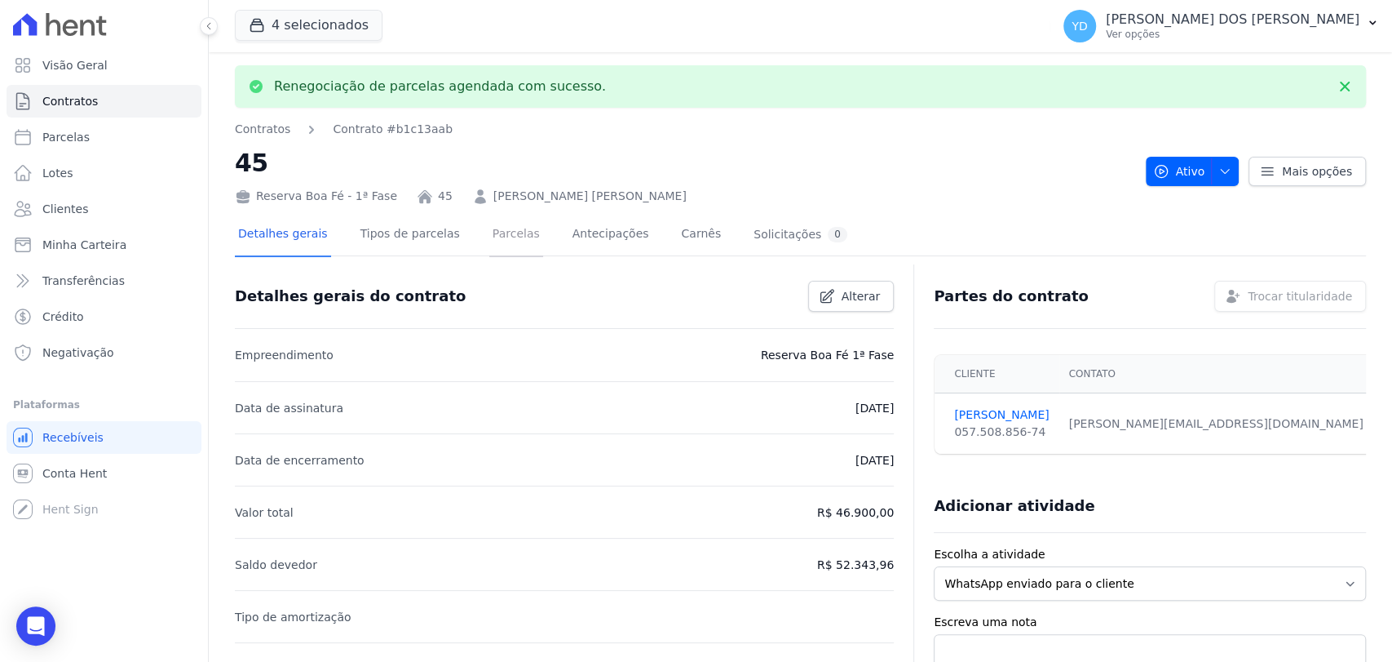
drag, startPoint x: 504, startPoint y: 228, endPoint x: 509, endPoint y: 215, distance: 13.9
click at [502, 228] on link "Parcelas" at bounding box center [516, 235] width 54 height 43
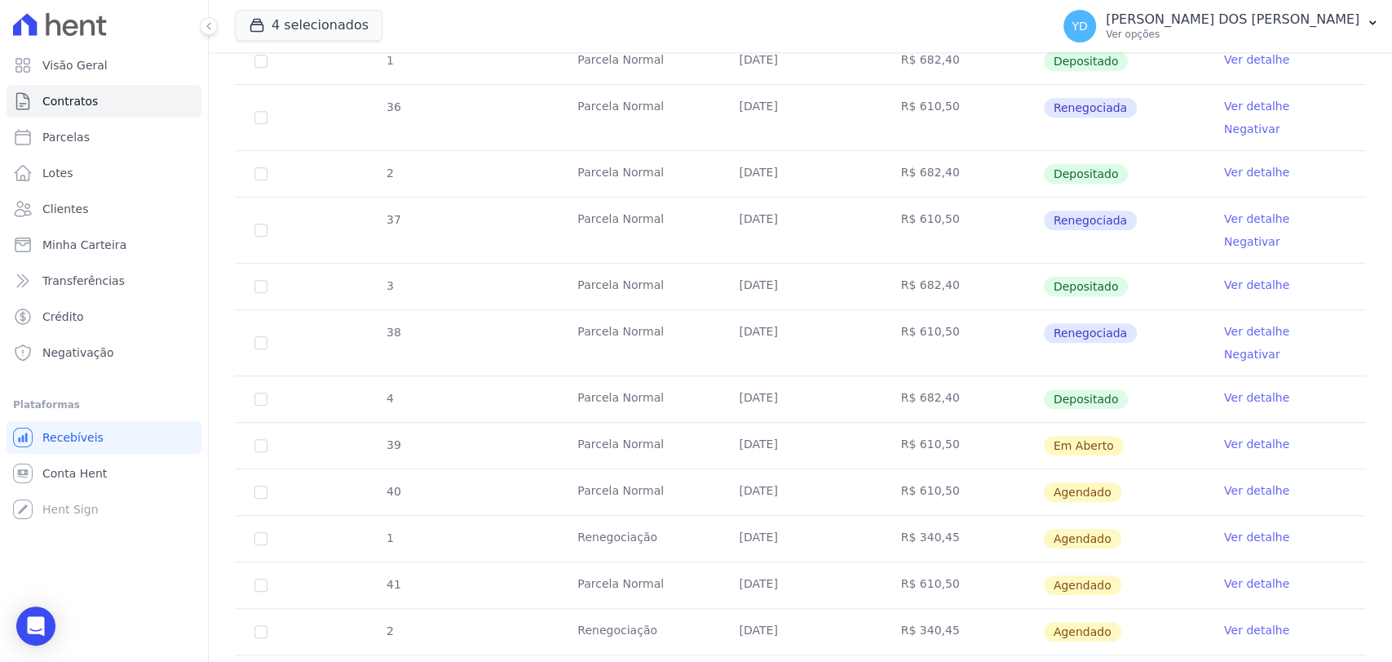
scroll to position [634, 0]
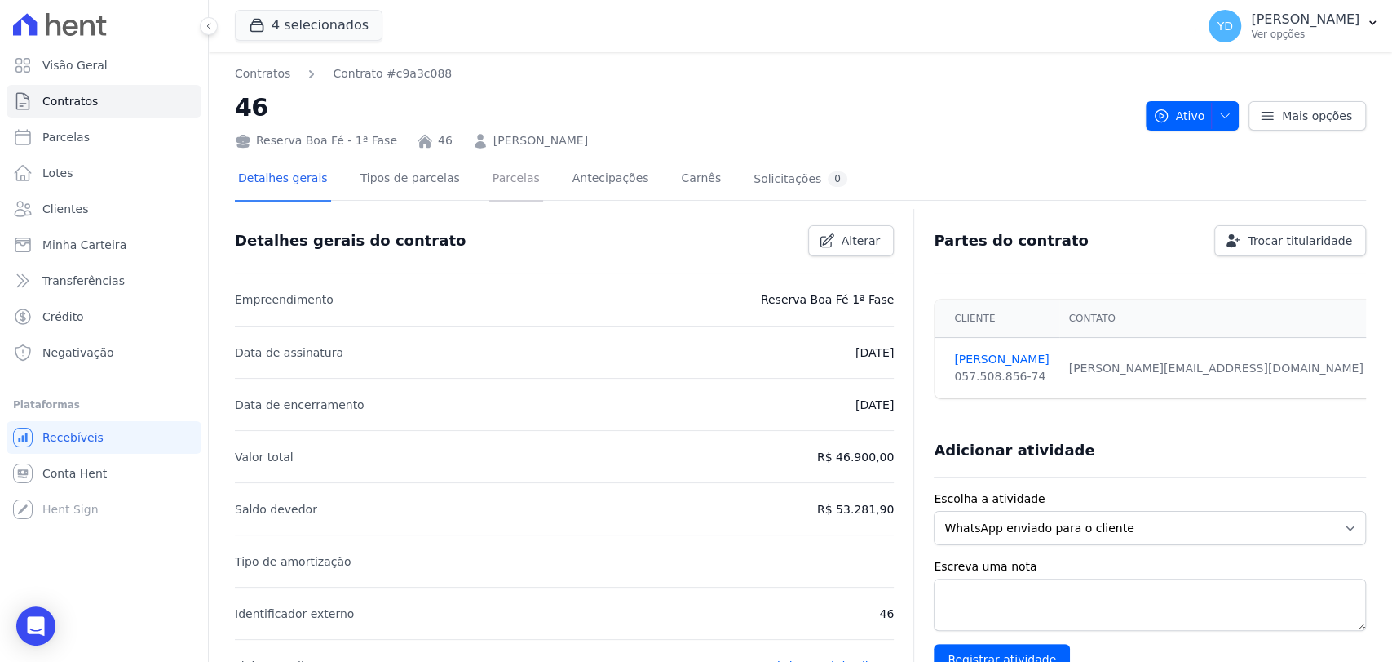
click at [489, 191] on link "Parcelas" at bounding box center [516, 179] width 54 height 43
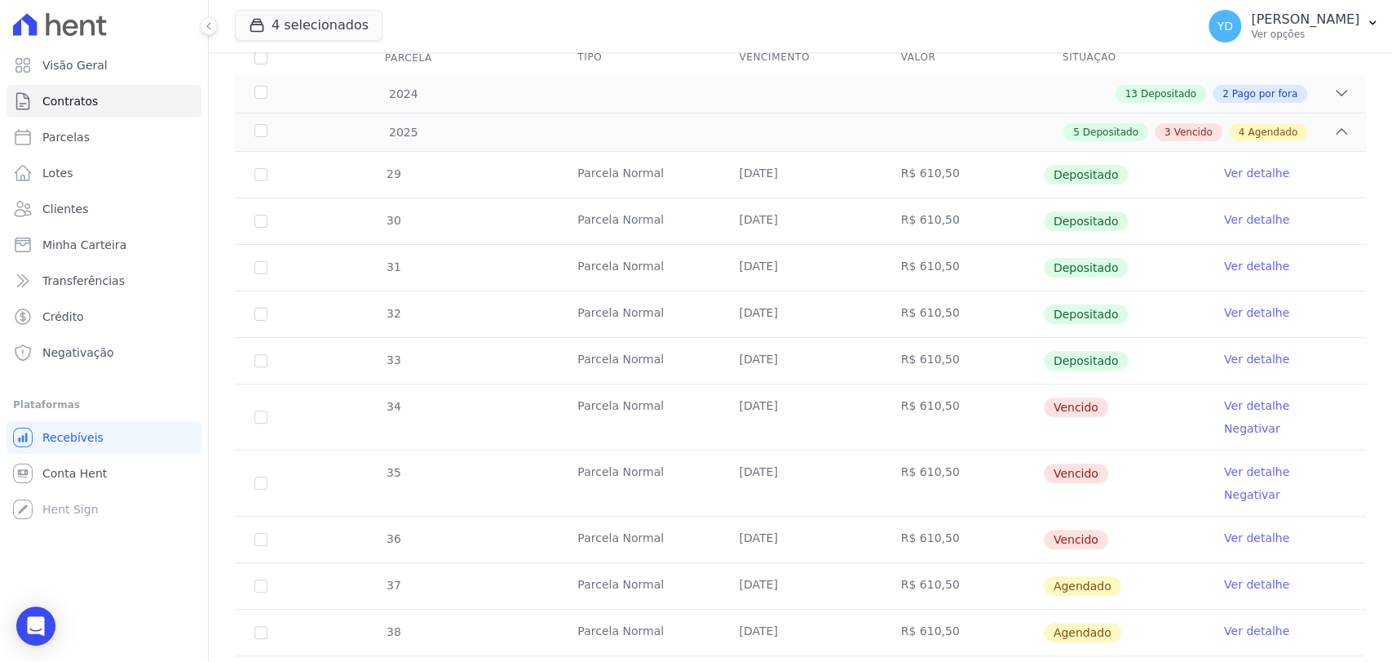
scroll to position [362, 0]
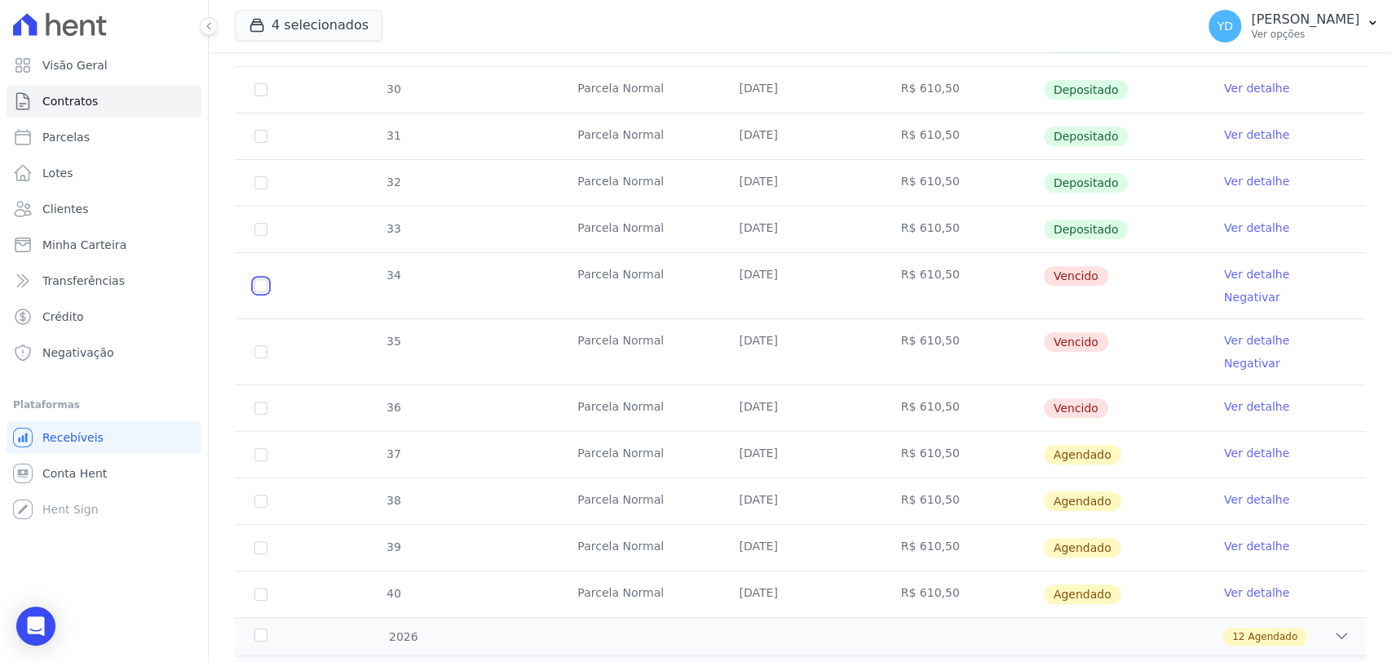
click at [261, 279] on input "checkbox" at bounding box center [260, 285] width 13 height 13
checkbox input "true"
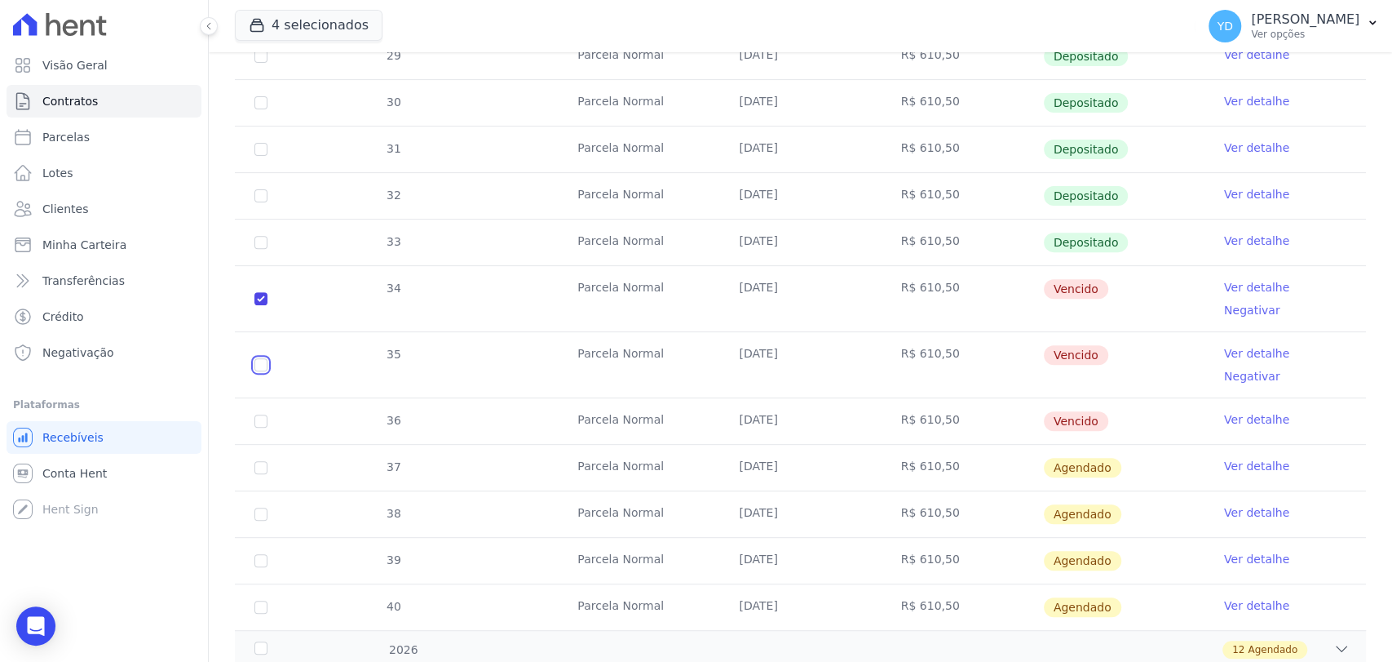
click at [258, 305] on input "checkbox" at bounding box center [260, 298] width 13 height 13
checkbox input "true"
click at [265, 305] on input "checkbox" at bounding box center [260, 298] width 13 height 13
checkbox input "true"
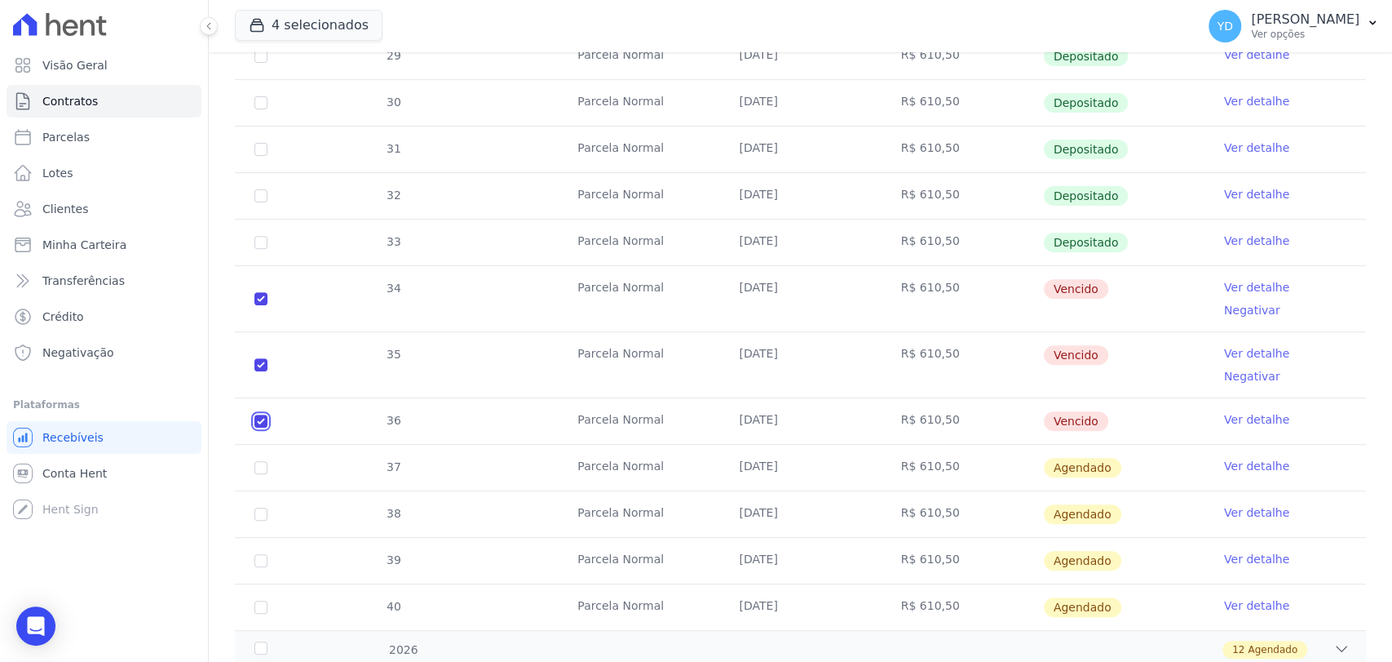
checkbox input "true"
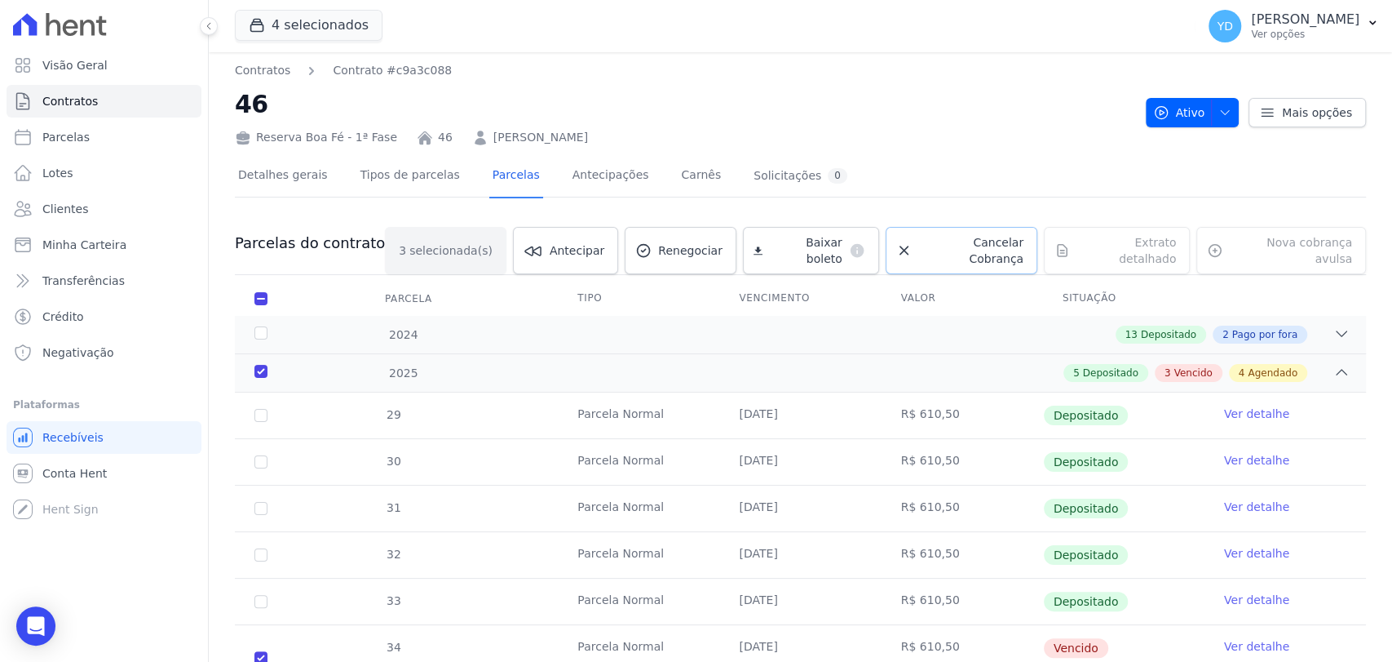
scroll to position [0, 0]
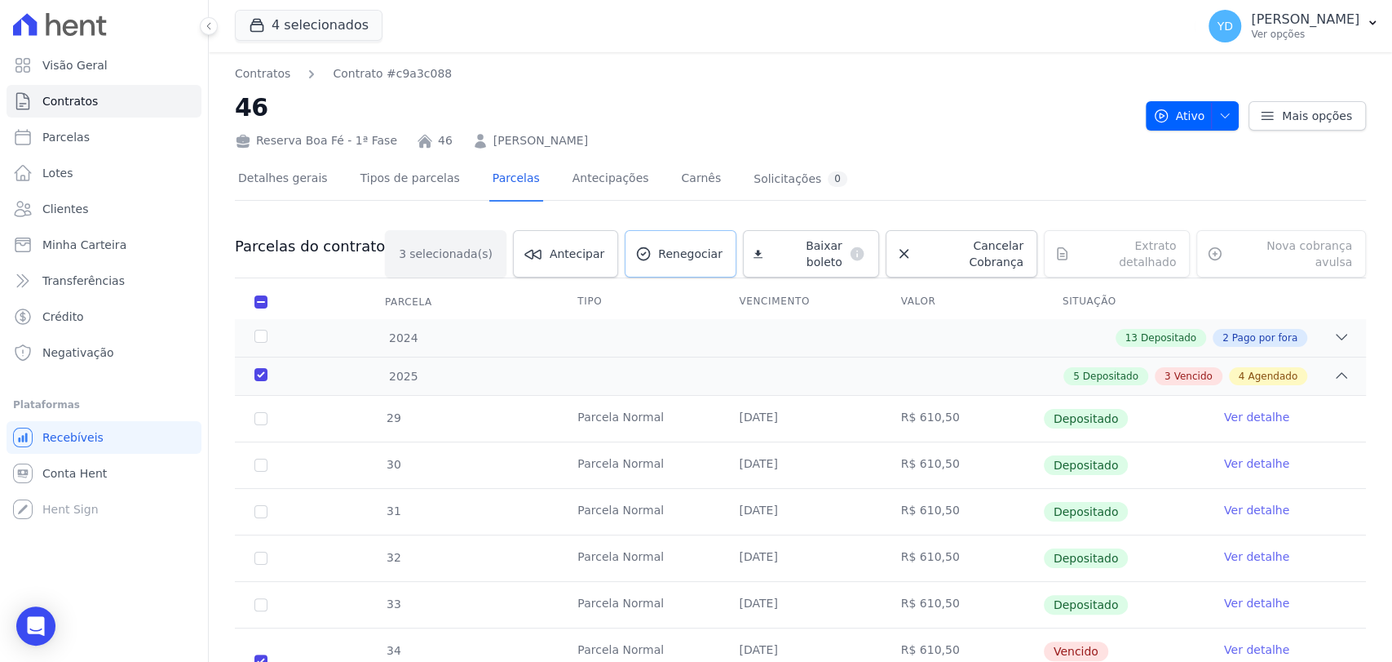
click at [722, 237] on link "Renegociar" at bounding box center [681, 253] width 112 height 47
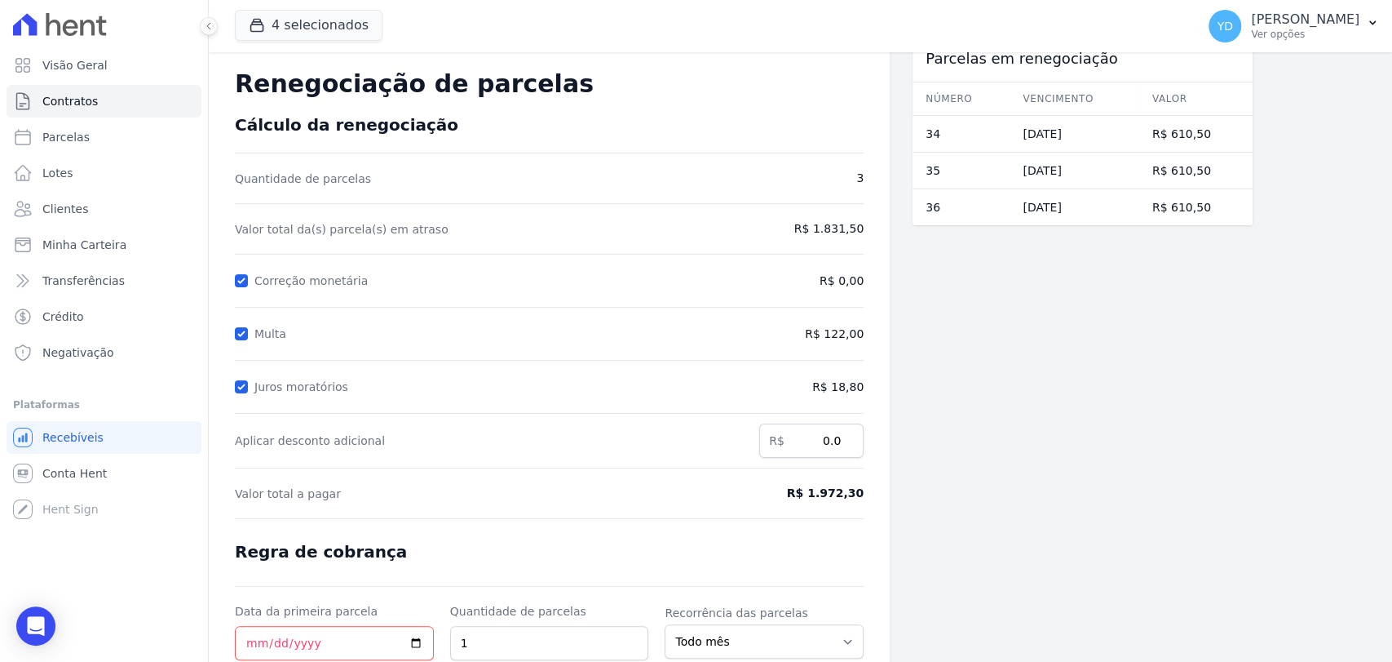
scroll to position [154, 0]
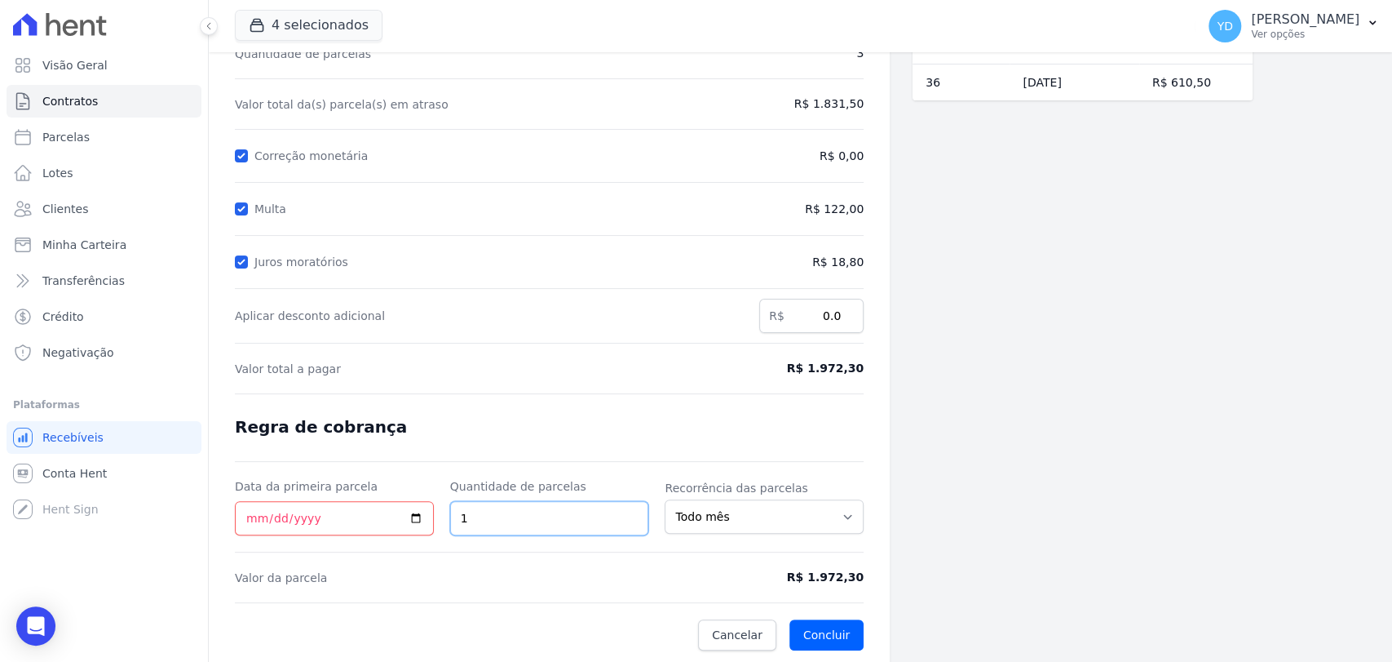
click at [596, 506] on input "1" at bounding box center [549, 518] width 199 height 34
type input "3"
click at [362, 398] on form "Cálculo da renegociação Quantidade de parcelas 3 Valor total da(s) parcela(s) e…" at bounding box center [549, 320] width 629 height 660
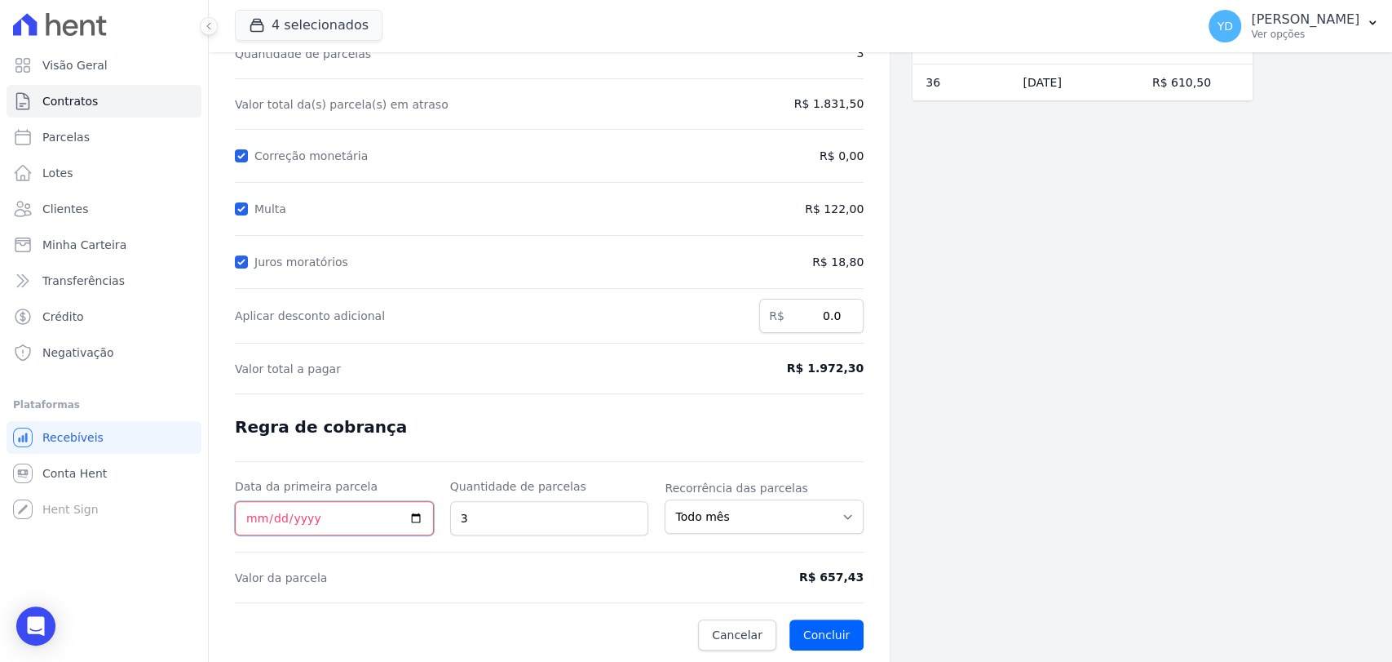
click at [259, 516] on input "Data da primeira parcela" at bounding box center [334, 518] width 199 height 34
type input "2025-10-10"
click at [586, 419] on form "Cálculo da renegociação Quantidade de parcelas 3 Valor total da(s) parcela(s) e…" at bounding box center [549, 320] width 629 height 660
click at [552, 501] on input "3" at bounding box center [549, 518] width 199 height 34
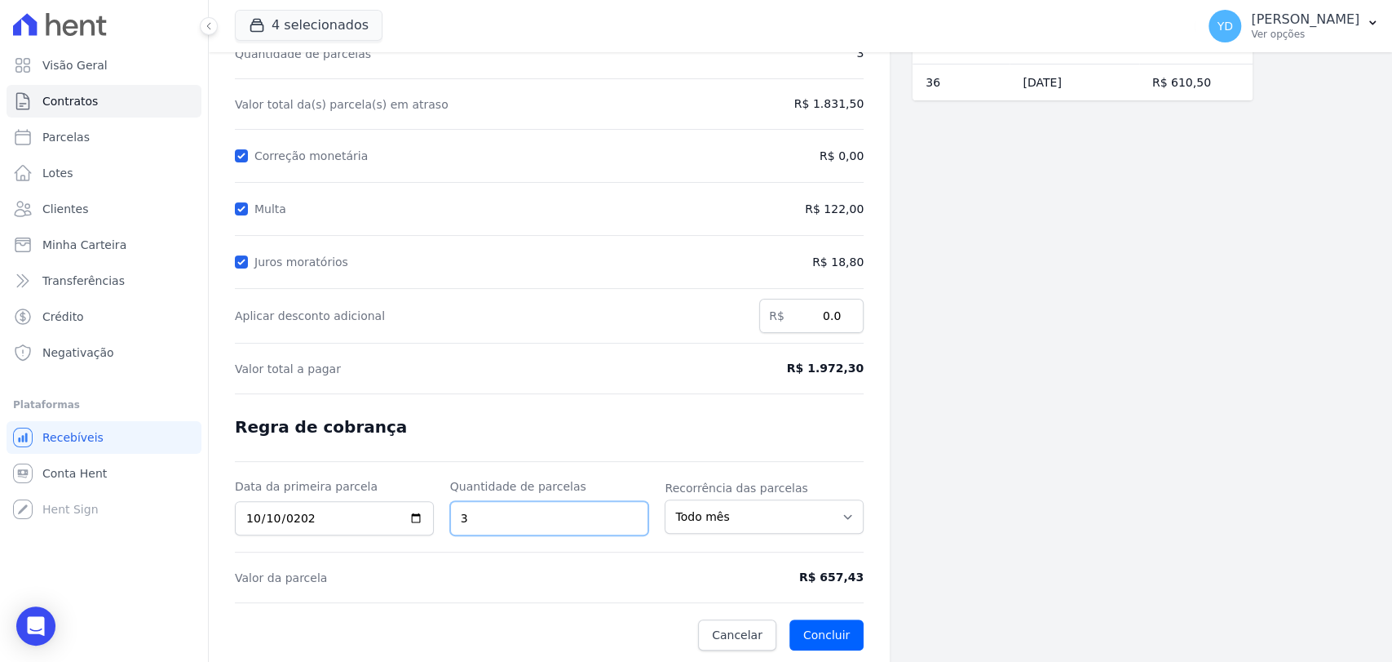
click at [552, 501] on input "3" at bounding box center [549, 518] width 199 height 34
type input "6"
click at [550, 462] on form "Cálculo da renegociação Quantidade de parcelas 3 Valor total da(s) parcela(s) e…" at bounding box center [549, 320] width 629 height 660
drag, startPoint x: 863, startPoint y: 579, endPoint x: 807, endPoint y: 554, distance: 61.7
click at [829, 578] on span "R$ 328,72" at bounding box center [791, 577] width 145 height 17
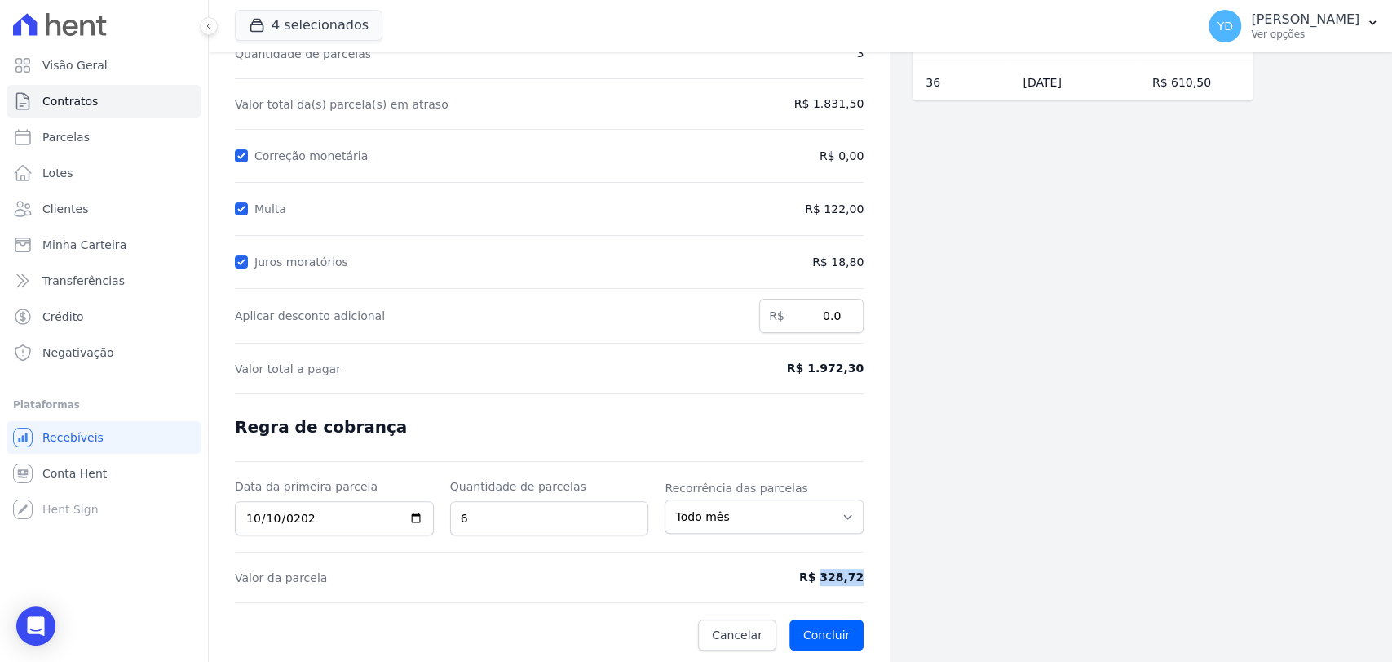
copy span "328,72"
click at [669, 178] on form "Cálculo da renegociação Quantidade de parcelas 3 Valor total da(s) parcela(s) e…" at bounding box center [549, 320] width 629 height 660
click at [668, 290] on form "Cálculo da renegociação Quantidade de parcelas 3 Valor total da(s) parcela(s) e…" at bounding box center [549, 320] width 629 height 660
click at [837, 626] on button "Concluir" at bounding box center [827, 634] width 74 height 31
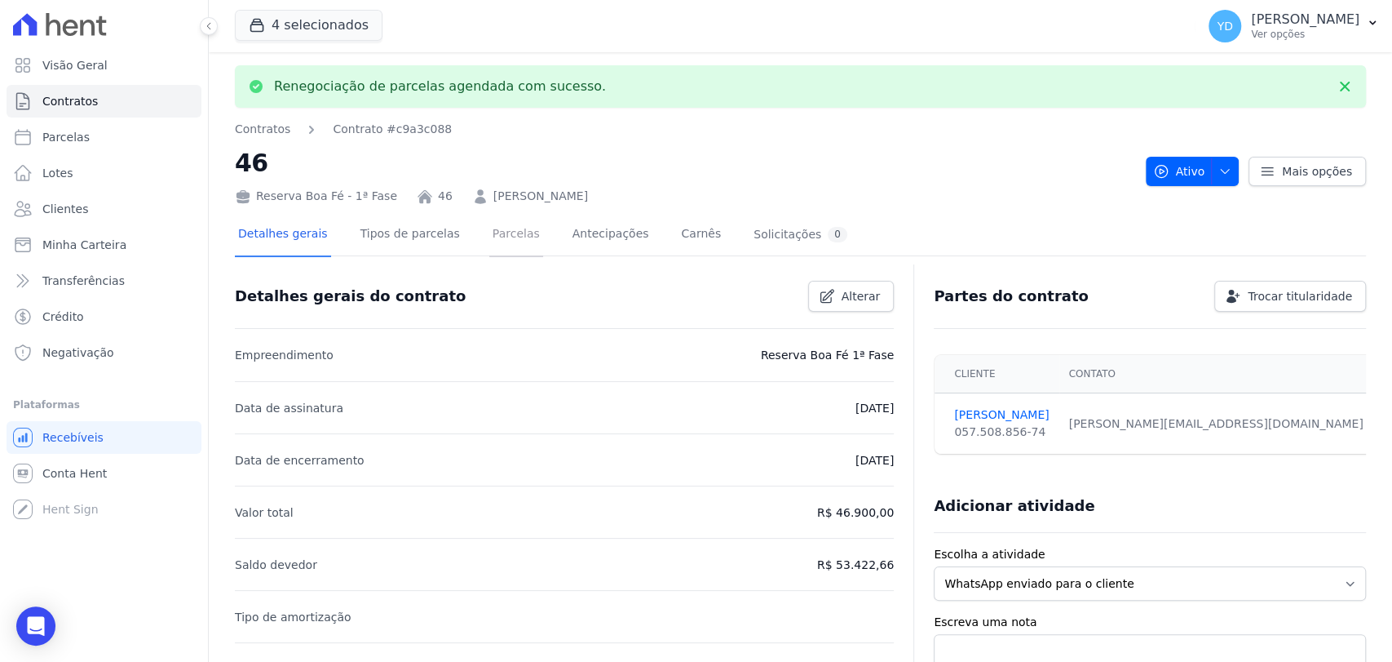
click at [489, 244] on link "Parcelas" at bounding box center [516, 235] width 54 height 43
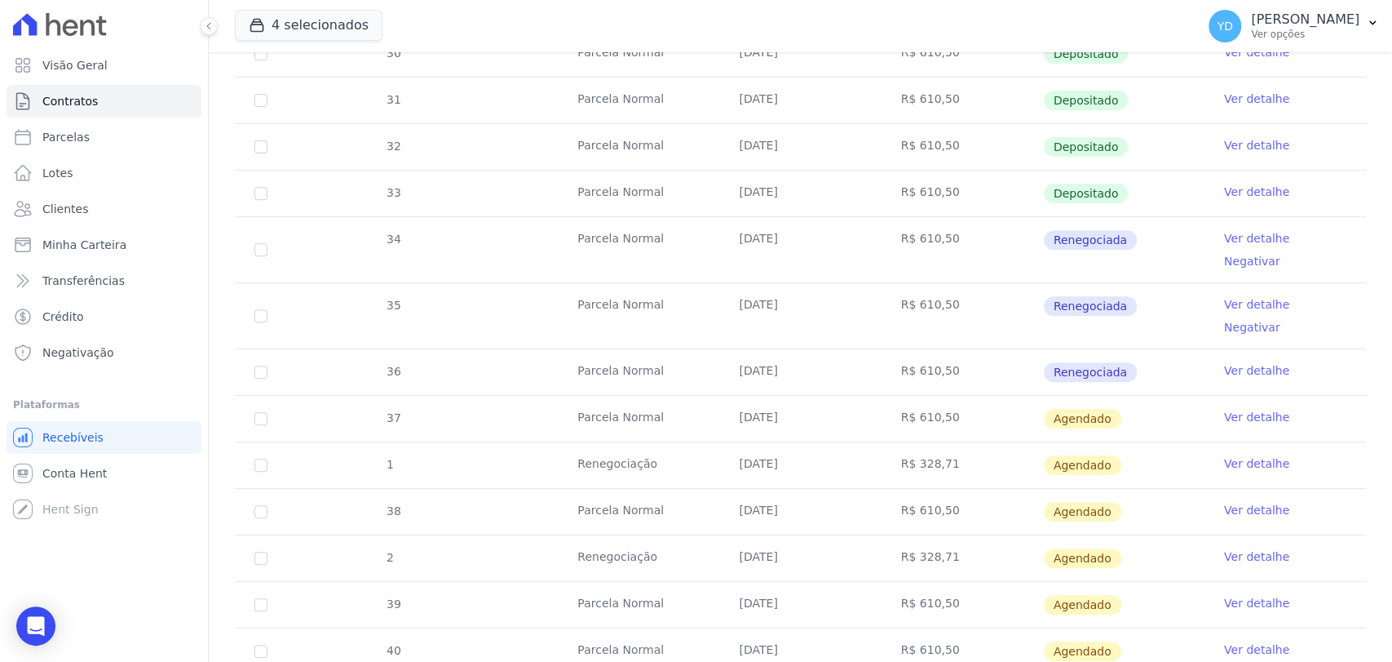
scroll to position [453, 0]
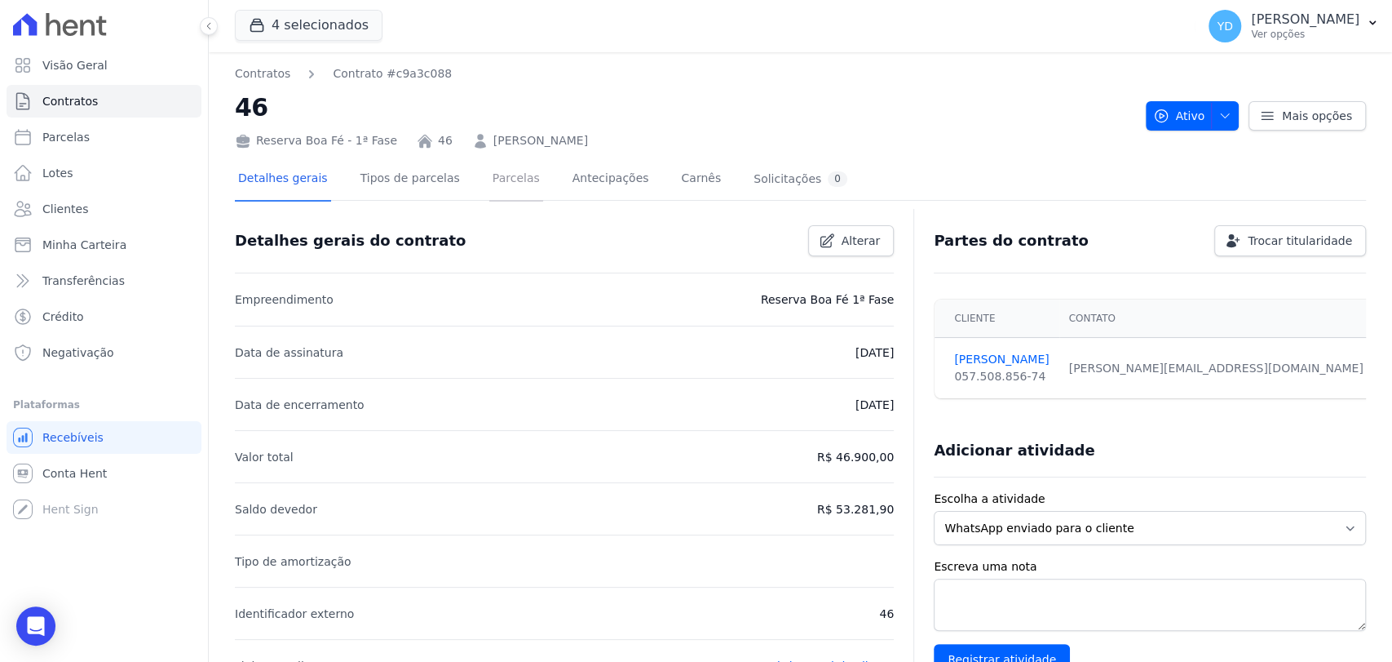
click at [489, 186] on link "Parcelas" at bounding box center [516, 179] width 54 height 43
